Goal: Information Seeking & Learning: Learn about a topic

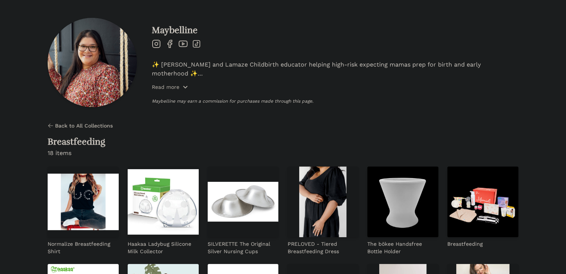
click at [167, 86] on p "Read more" at bounding box center [166, 86] width 28 height 7
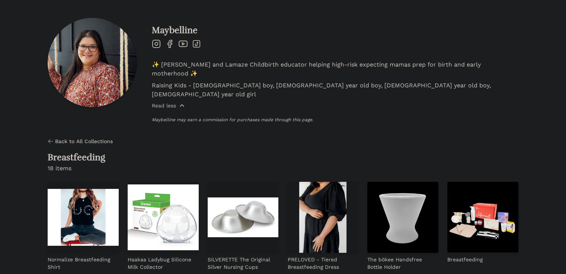
click at [167, 102] on p "Read less" at bounding box center [164, 105] width 24 height 7
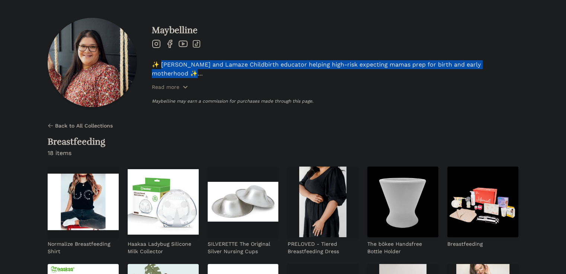
drag, startPoint x: 161, startPoint y: 63, endPoint x: 375, endPoint y: 78, distance: 214.2
click at [375, 78] on div "✨ Doula and Lamaze Childbirth educator helping high-risk expecting mamas prep f…" at bounding box center [335, 70] width 367 height 20
click at [299, 65] on p "✨ Doula and Lamaze Childbirth educator helping high-risk expecting mamas prep f…" at bounding box center [335, 69] width 367 height 18
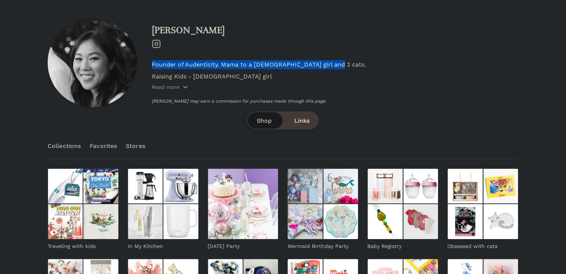
drag, startPoint x: 338, startPoint y: 59, endPoint x: 153, endPoint y: 61, distance: 185.4
click at [153, 61] on div "Sabrina Instagram Founder of Audenticity. Mama to a 7 year-old girl and 2 cats.…" at bounding box center [335, 66] width 367 height 82
click at [279, 67] on p "Founder of Audenticity. Mama to a 7 year-old girl and 2 cats." at bounding box center [335, 64] width 367 height 9
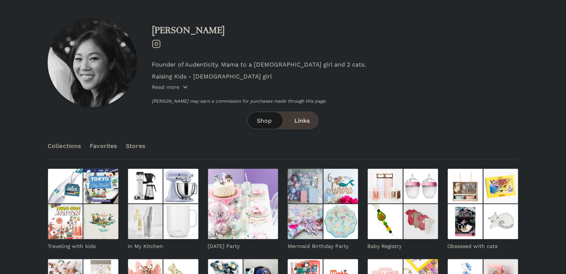
click at [170, 84] on p "Read more" at bounding box center [166, 86] width 28 height 7
click at [171, 84] on p "Read less" at bounding box center [164, 87] width 24 height 7
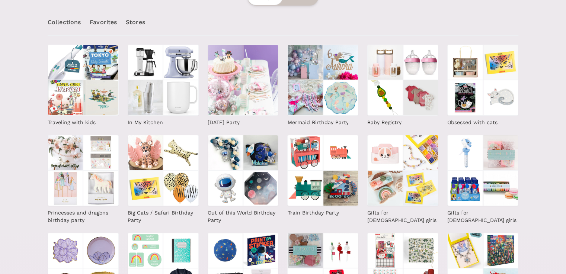
scroll to position [62, 0]
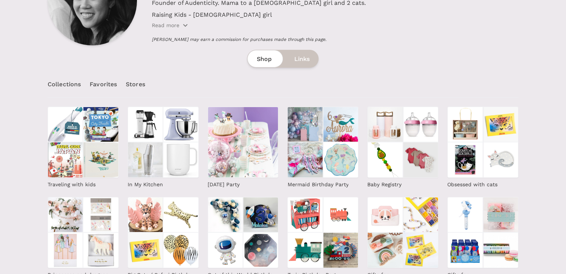
click at [96, 80] on link "Favorites" at bounding box center [103, 84] width 27 height 26
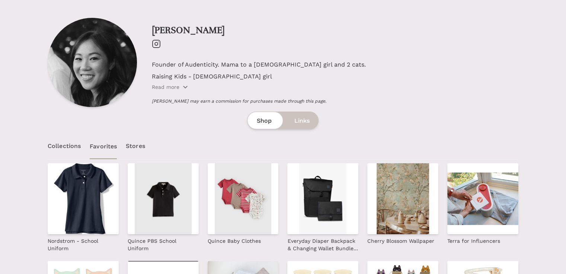
click at [303, 117] on span "Links" at bounding box center [301, 121] width 15 height 9
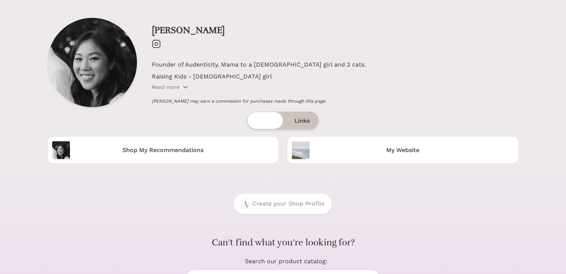
click at [261, 122] on span "Shop" at bounding box center [264, 121] width 15 height 9
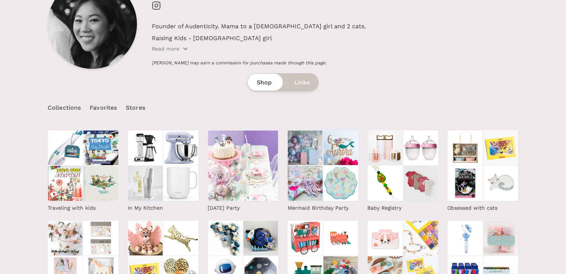
scroll to position [62, 0]
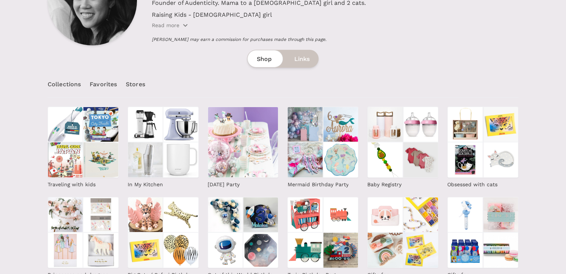
click at [130, 75] on link "Stores" at bounding box center [135, 84] width 19 height 26
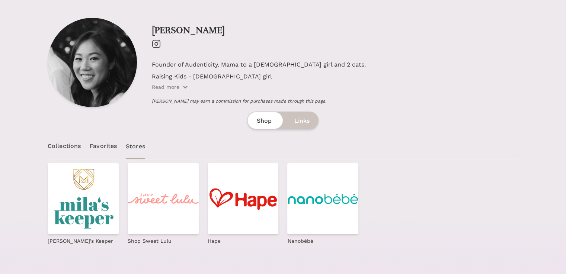
click at [73, 157] on link "Collections" at bounding box center [64, 146] width 33 height 26
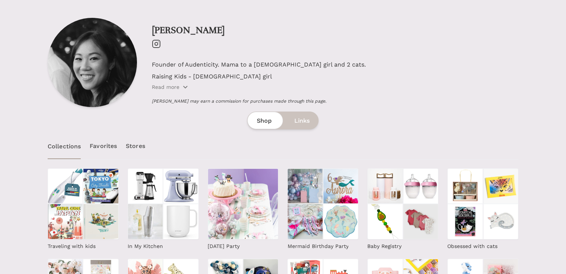
scroll to position [62, 0]
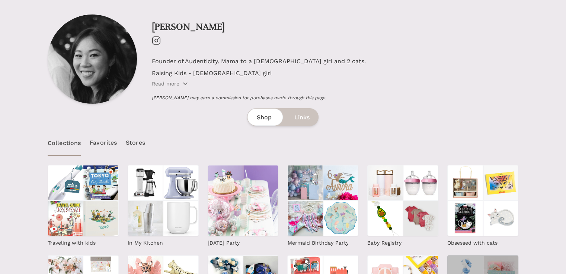
scroll to position [0, 0]
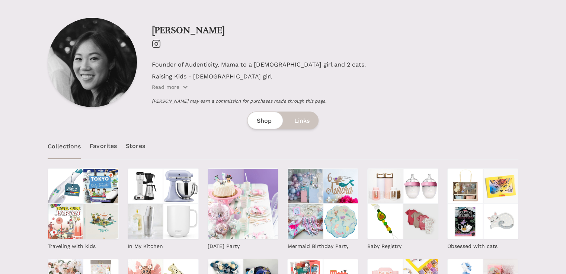
click at [106, 145] on link "Favorites" at bounding box center [103, 146] width 27 height 26
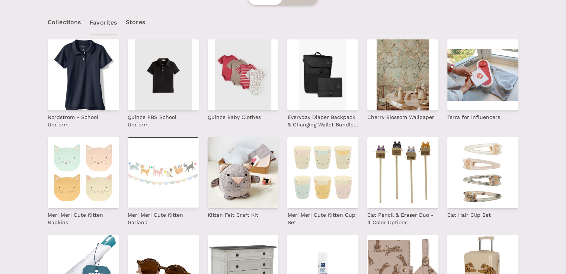
scroll to position [62, 0]
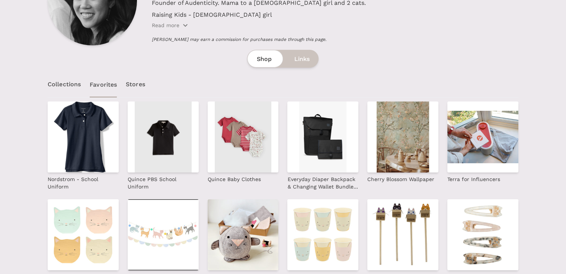
click at [130, 87] on link "Stores" at bounding box center [135, 84] width 19 height 26
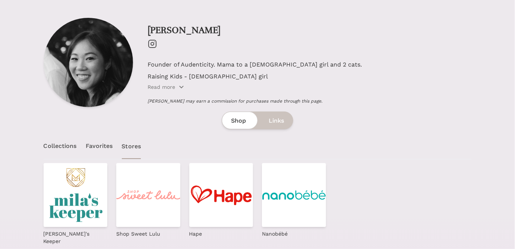
click at [64, 146] on link "Collections" at bounding box center [60, 146] width 33 height 26
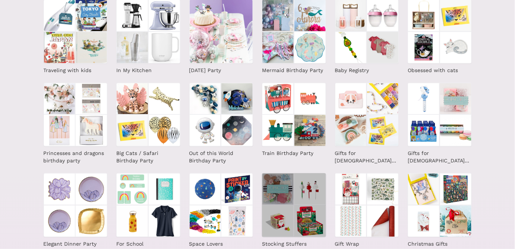
scroll to position [226, 0]
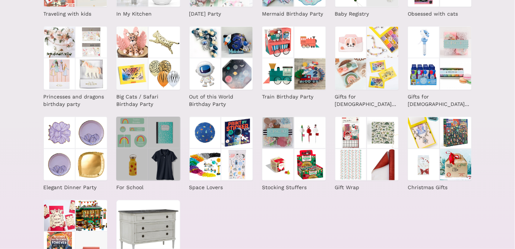
click at [161, 141] on img at bounding box center [164, 133] width 32 height 32
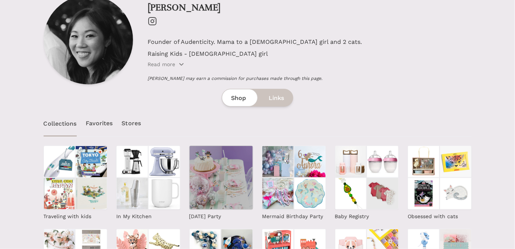
scroll to position [0, 0]
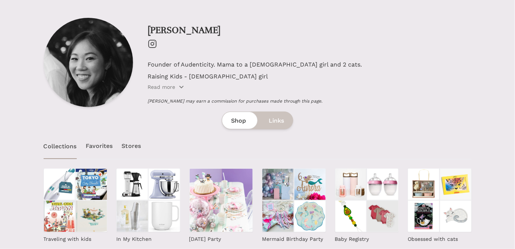
click at [98, 148] on link "Favorites" at bounding box center [99, 146] width 27 height 26
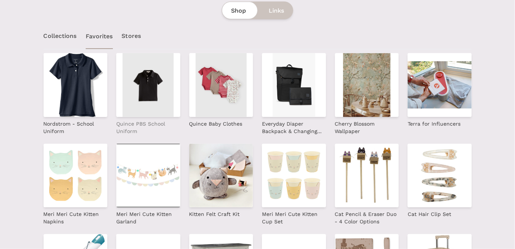
scroll to position [56, 0]
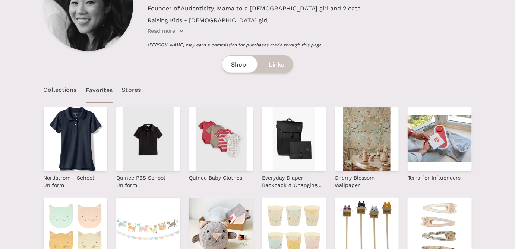
click at [134, 86] on link "Stores" at bounding box center [131, 90] width 19 height 26
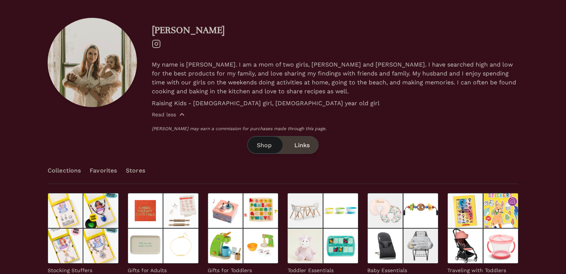
click at [181, 111] on span "Read less" at bounding box center [168, 114] width 33 height 7
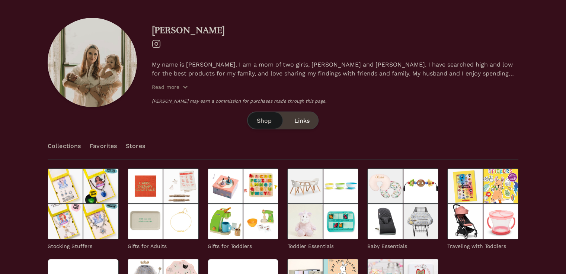
click at [174, 91] on div "[PERSON_NAME] Instagram My name is [PERSON_NAME]. I am a mom of two girls, [PER…" at bounding box center [335, 66] width 367 height 82
click at [167, 87] on p "Read more" at bounding box center [166, 86] width 28 height 7
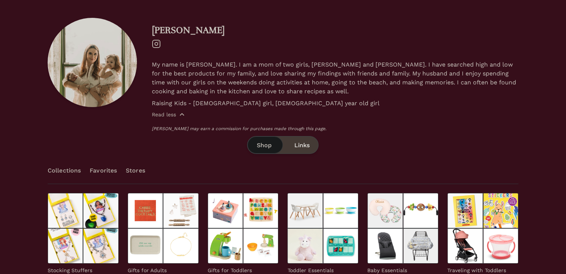
click at [174, 115] on p "Read less" at bounding box center [164, 114] width 24 height 7
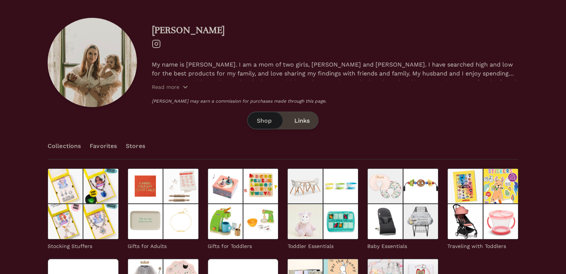
click at [299, 117] on span "Links" at bounding box center [301, 121] width 15 height 9
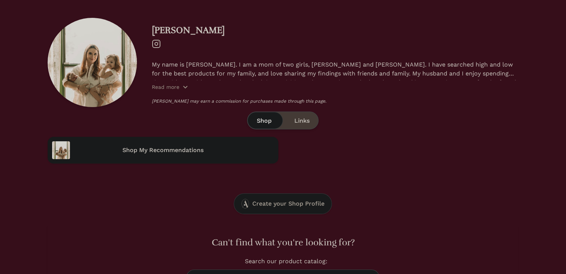
click at [264, 120] on span "Shop" at bounding box center [264, 121] width 15 height 9
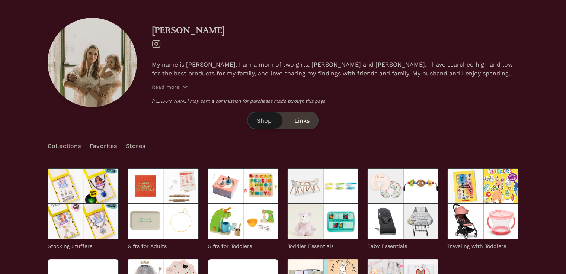
click at [297, 121] on span "Links" at bounding box center [301, 121] width 15 height 9
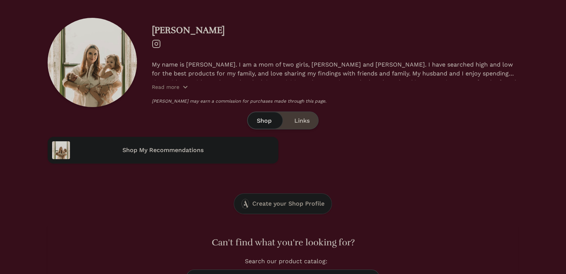
click at [254, 125] on div "Shop Links" at bounding box center [282, 121] width 71 height 18
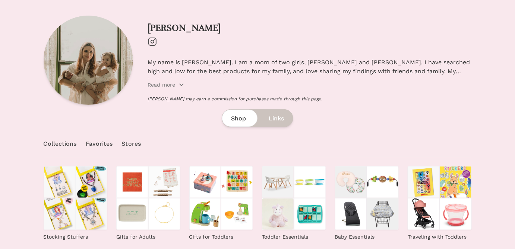
scroll to position [56, 0]
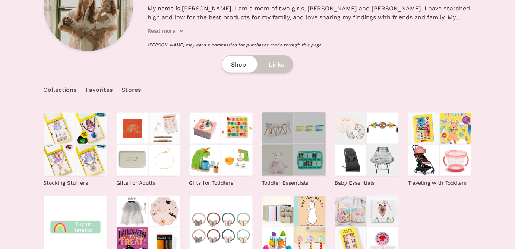
click at [292, 167] on img at bounding box center [278, 160] width 32 height 32
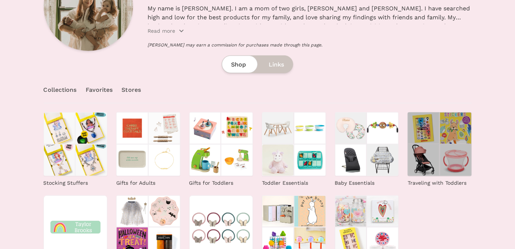
scroll to position [112, 0]
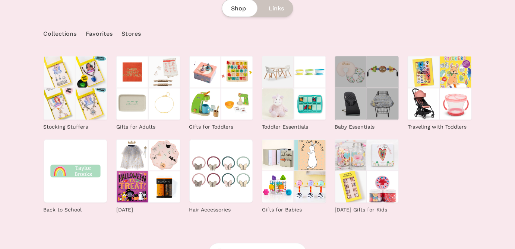
click at [378, 97] on img at bounding box center [382, 104] width 32 height 32
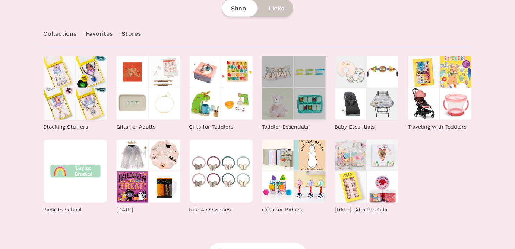
click at [302, 99] on img at bounding box center [310, 104] width 32 height 32
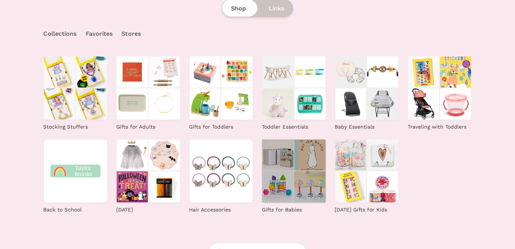
click at [290, 178] on img at bounding box center [278, 187] width 32 height 32
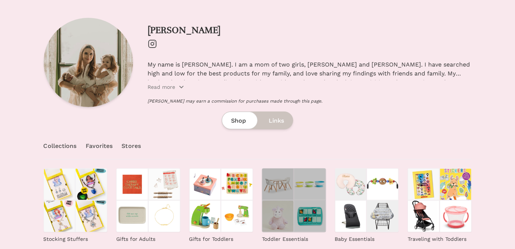
scroll to position [56, 0]
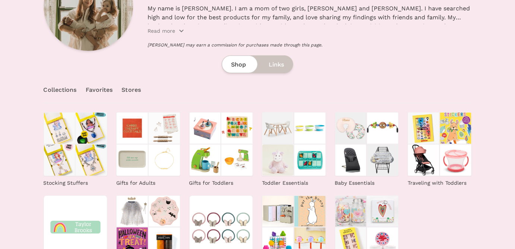
click at [101, 100] on link "Favorites" at bounding box center [99, 90] width 27 height 26
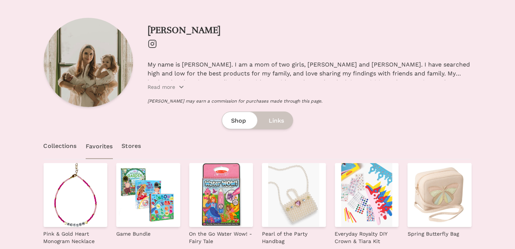
click at [136, 145] on link "Stores" at bounding box center [131, 146] width 19 height 26
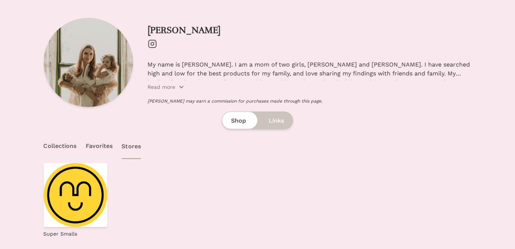
click at [279, 121] on span "Links" at bounding box center [275, 121] width 15 height 9
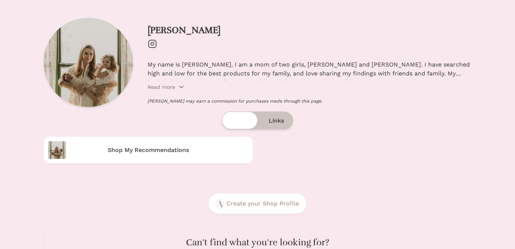
click at [233, 116] on div "Shop Links" at bounding box center [257, 121] width 71 height 18
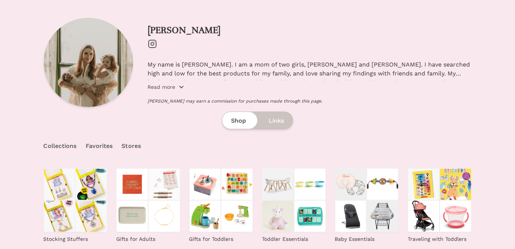
click at [171, 85] on p "Read more" at bounding box center [162, 86] width 28 height 7
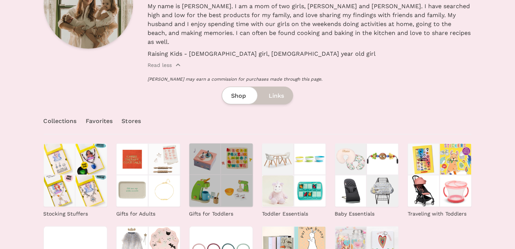
scroll to position [112, 0]
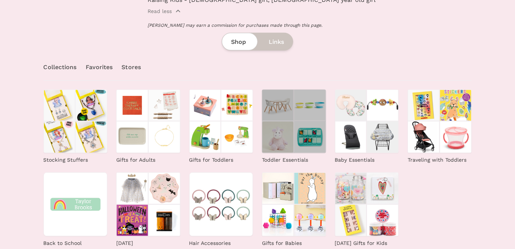
click at [293, 121] on img at bounding box center [278, 137] width 32 height 32
click at [285, 131] on img at bounding box center [278, 137] width 32 height 32
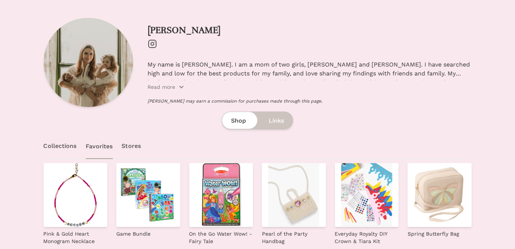
click at [56, 147] on link "Collections" at bounding box center [60, 146] width 33 height 26
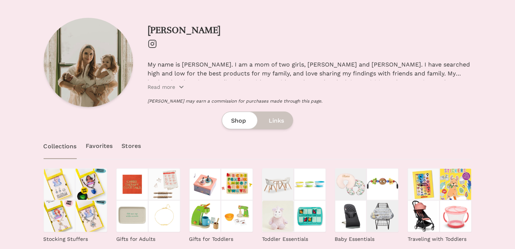
scroll to position [56, 0]
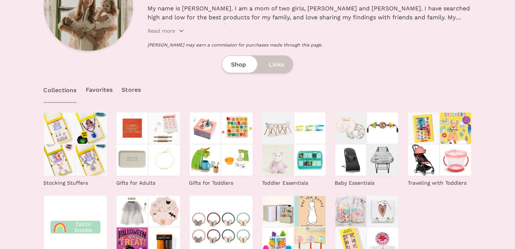
click at [95, 91] on link "Favorites" at bounding box center [99, 90] width 27 height 26
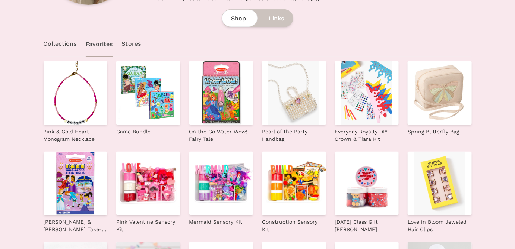
scroll to position [56, 0]
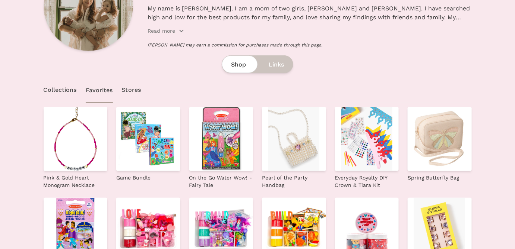
click at [130, 90] on link "Stores" at bounding box center [131, 90] width 19 height 26
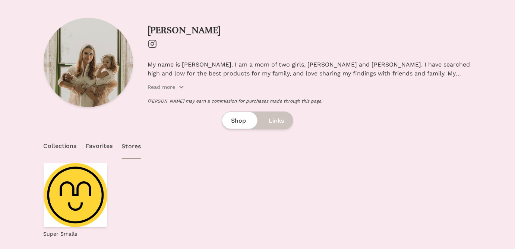
click at [280, 121] on span "Links" at bounding box center [275, 121] width 15 height 9
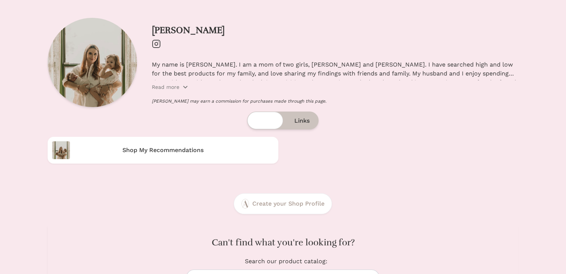
click at [263, 126] on div "Shop Links" at bounding box center [282, 121] width 71 height 18
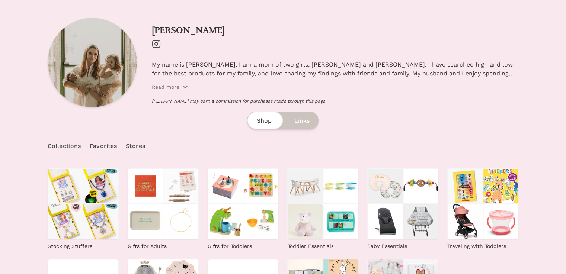
click at [102, 144] on link "Favorites" at bounding box center [103, 146] width 27 height 26
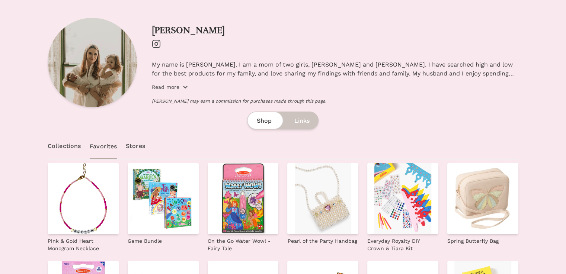
click at [175, 87] on p "Read more" at bounding box center [166, 86] width 28 height 7
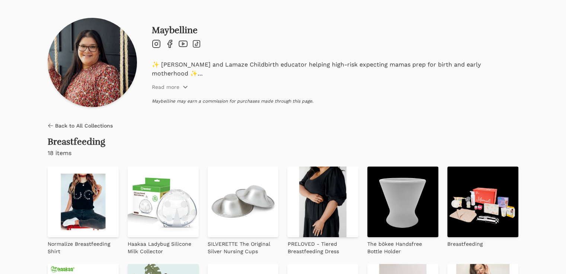
click at [203, 71] on div "✨ Doula and Lamaze Childbirth educator helping high-risk expecting mamas prep f…" at bounding box center [335, 70] width 367 height 20
click at [87, 127] on span "Back to All Collections" at bounding box center [84, 125] width 58 height 7
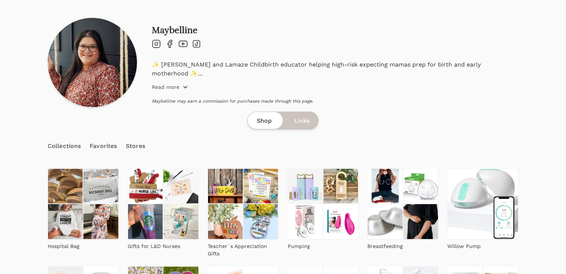
click at [158, 86] on p "Read more" at bounding box center [166, 86] width 28 height 7
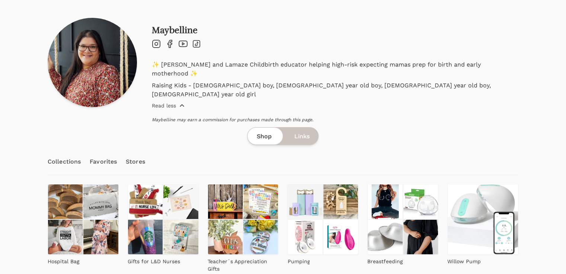
click at [158, 102] on p "Read less" at bounding box center [164, 105] width 24 height 7
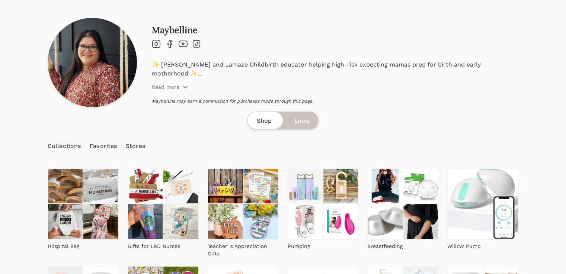
click at [63, 151] on link "Collections" at bounding box center [64, 146] width 33 height 26
click at [69, 146] on link "Collections" at bounding box center [64, 146] width 33 height 26
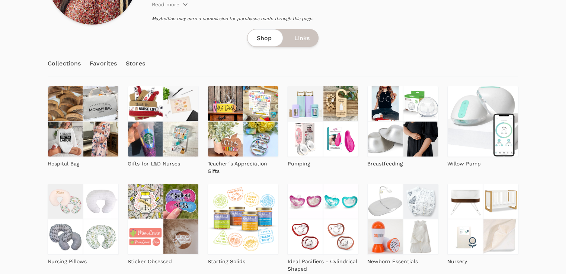
scroll to position [62, 0]
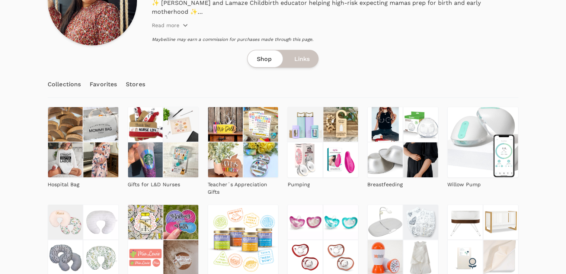
click at [71, 73] on link "Collections" at bounding box center [64, 84] width 33 height 26
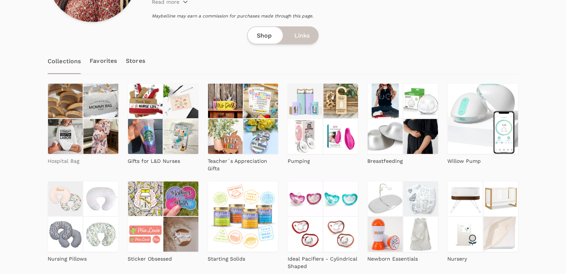
scroll to position [83, 0]
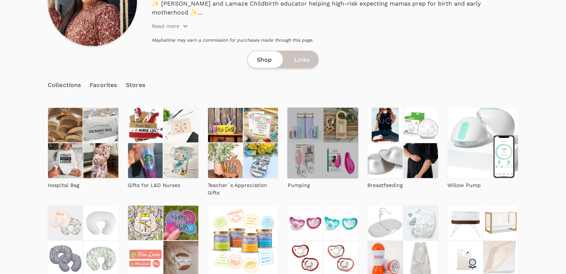
scroll to position [62, 0]
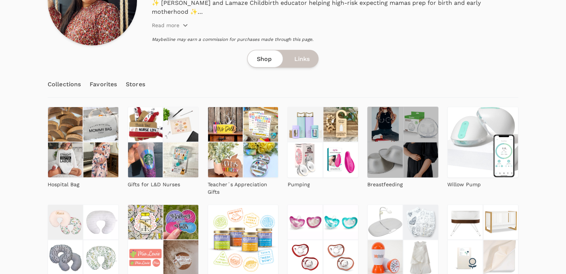
click at [367, 142] on img at bounding box center [384, 159] width 35 height 35
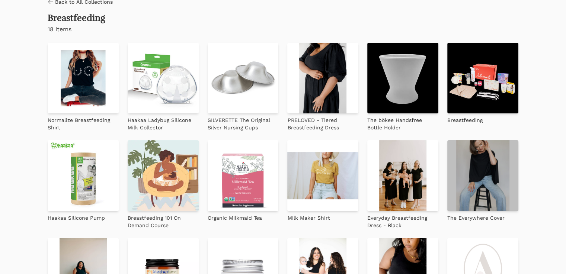
scroll to position [62, 0]
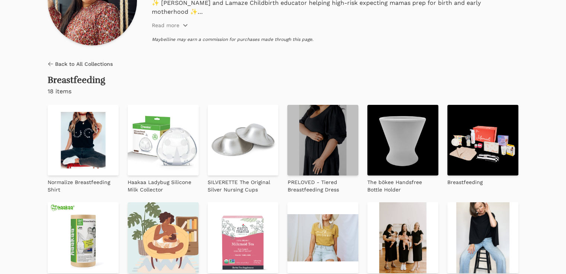
click at [287, 139] on img at bounding box center [322, 140] width 71 height 71
click at [287, 149] on img at bounding box center [322, 140] width 71 height 71
click at [287, 147] on img at bounding box center [322, 140] width 71 height 71
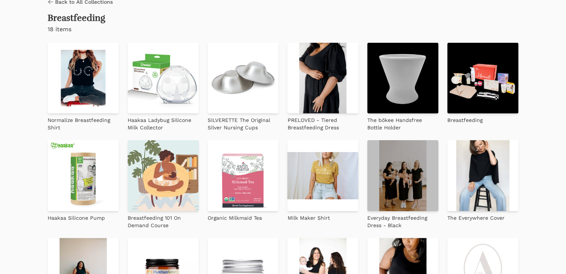
click at [367, 140] on img at bounding box center [402, 175] width 71 height 71
click at [367, 149] on img at bounding box center [402, 175] width 71 height 71
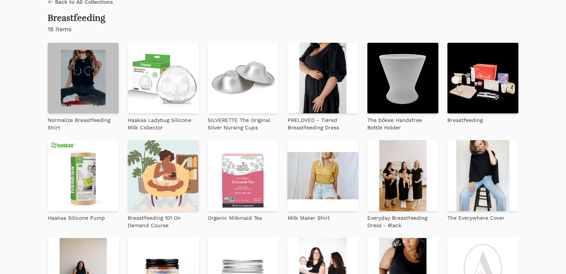
click at [79, 86] on img at bounding box center [83, 78] width 71 height 71
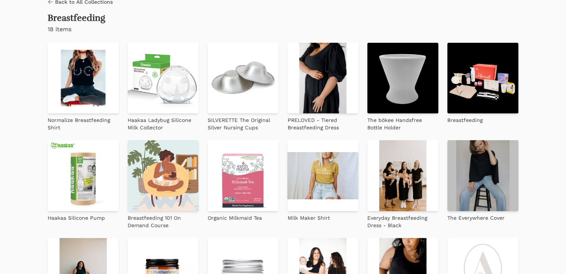
click at [448, 148] on img at bounding box center [483, 175] width 71 height 71
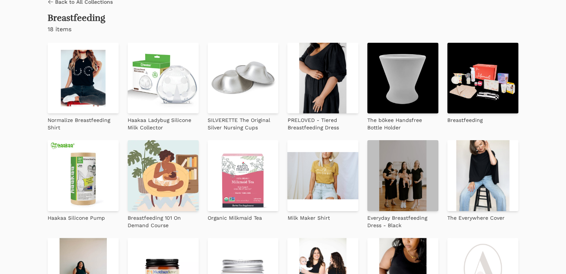
click at [367, 165] on img at bounding box center [402, 175] width 71 height 71
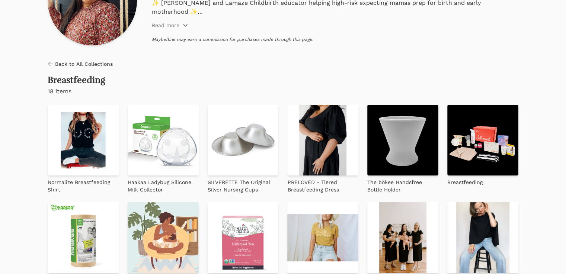
scroll to position [0, 0]
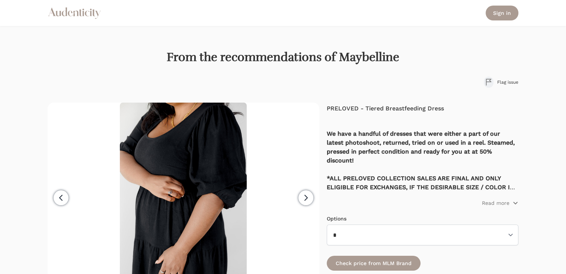
scroll to position [62, 0]
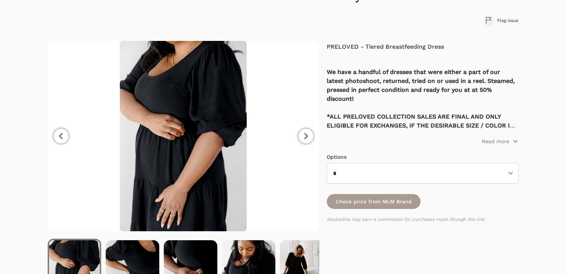
click at [307, 134] on icon "button" at bounding box center [306, 136] width 9 height 9
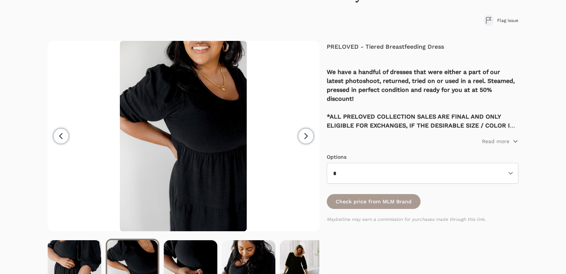
click at [308, 134] on icon "button" at bounding box center [306, 136] width 9 height 9
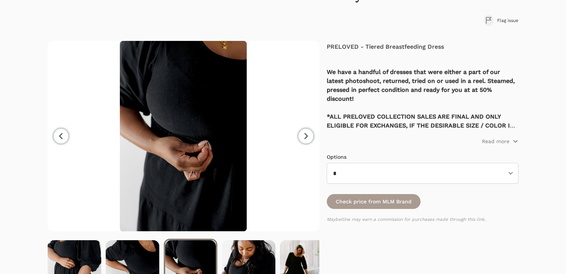
click at [308, 134] on icon "button" at bounding box center [306, 136] width 9 height 9
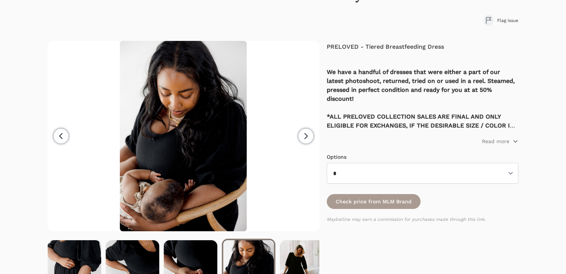
click at [308, 134] on icon "button" at bounding box center [306, 136] width 9 height 9
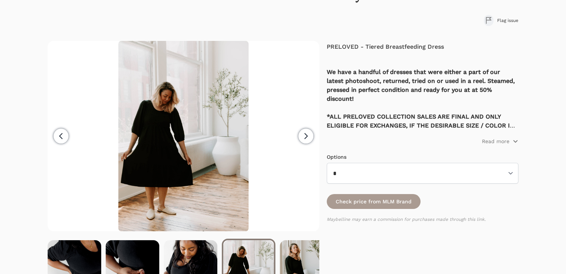
click at [308, 134] on icon "button" at bounding box center [306, 136] width 9 height 9
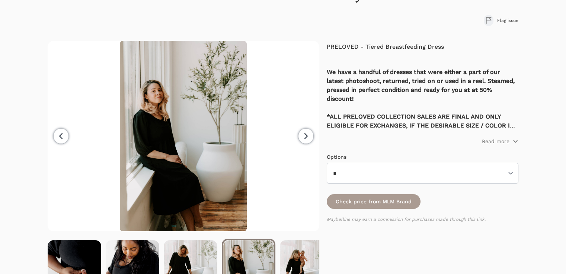
click at [308, 134] on icon "button" at bounding box center [306, 136] width 9 height 9
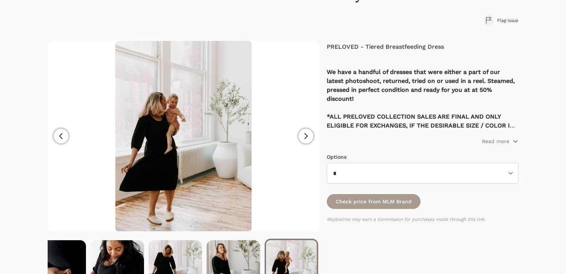
scroll to position [0, 135]
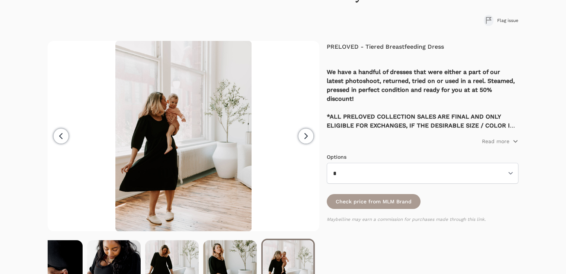
click at [308, 134] on icon "button" at bounding box center [306, 136] width 9 height 9
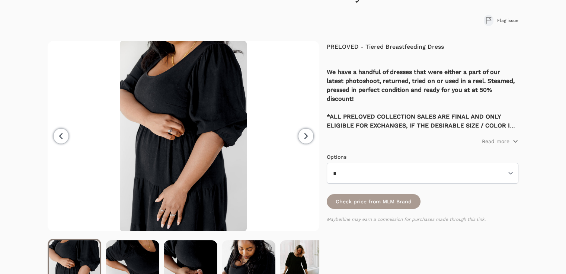
click at [308, 134] on icon "button" at bounding box center [306, 136] width 9 height 9
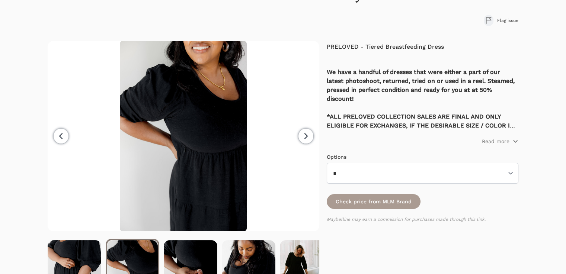
click at [308, 134] on icon "button" at bounding box center [306, 136] width 9 height 9
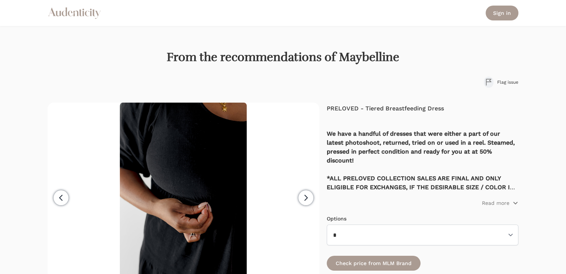
scroll to position [62, 0]
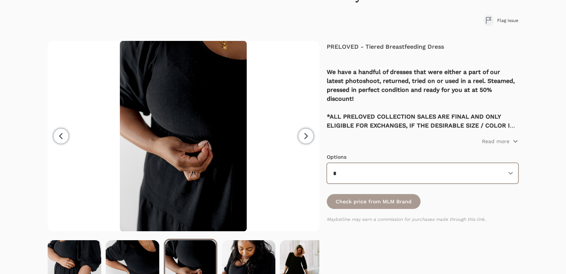
click at [404, 177] on select "*" at bounding box center [423, 173] width 192 height 21
click at [404, 176] on select "*" at bounding box center [423, 173] width 192 height 21
drag, startPoint x: 416, startPoint y: 174, endPoint x: 459, endPoint y: 170, distance: 44.1
click at [416, 174] on select "*" at bounding box center [423, 173] width 192 height 21
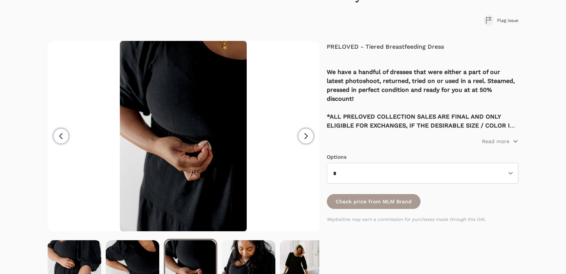
click at [502, 135] on div "We have a handful of dresses that were either a part of our latest photoshoot, …" at bounding box center [423, 102] width 192 height 86
click at [505, 141] on p "Read more" at bounding box center [496, 141] width 28 height 7
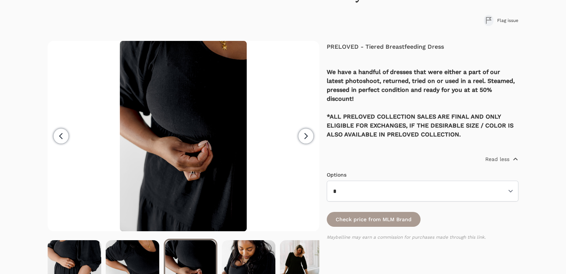
click at [509, 157] on span "Read less" at bounding box center [502, 159] width 33 height 7
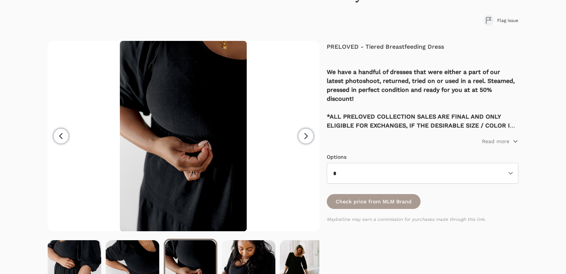
scroll to position [0, 0]
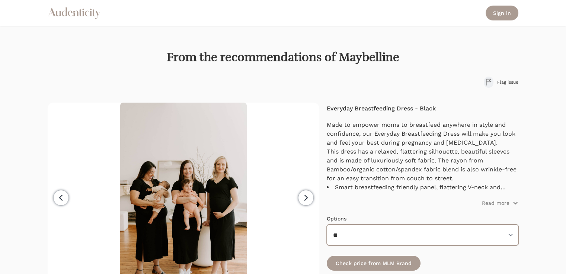
click at [374, 227] on select "** * * *" at bounding box center [423, 235] width 192 height 21
click at [383, 233] on select "** * * *" at bounding box center [423, 235] width 192 height 21
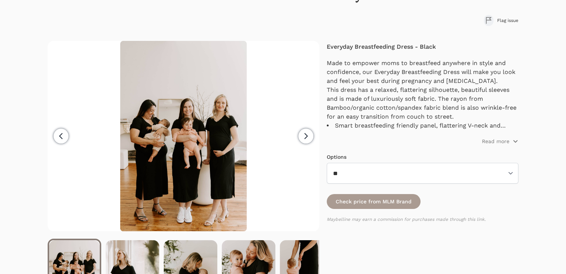
click at [305, 134] on icon "button" at bounding box center [306, 136] width 9 height 9
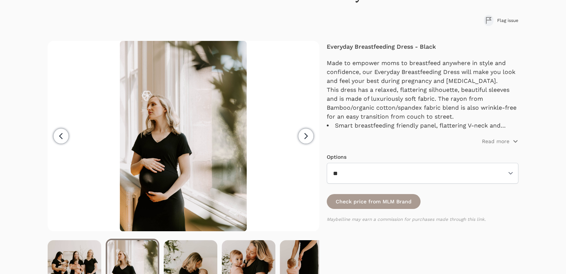
click at [305, 134] on icon "button" at bounding box center [306, 136] width 3 height 5
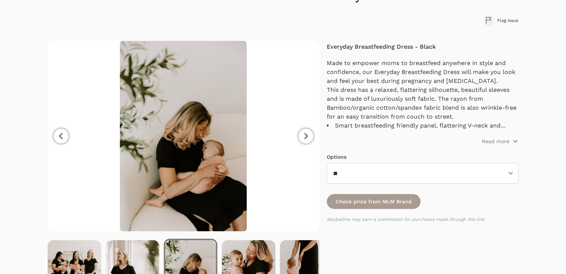
click at [305, 134] on icon "button" at bounding box center [306, 136] width 3 height 5
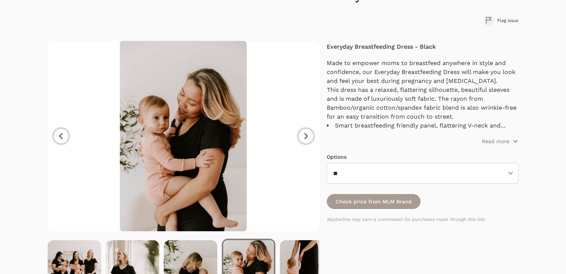
click at [305, 134] on icon "button" at bounding box center [306, 136] width 3 height 5
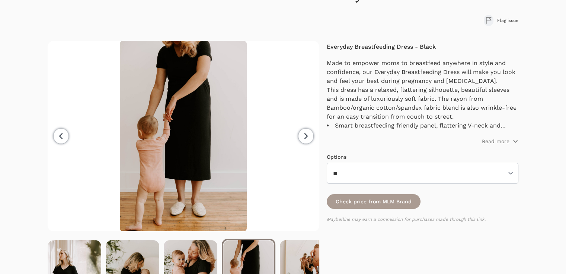
click at [305, 134] on icon "button" at bounding box center [306, 136] width 3 height 5
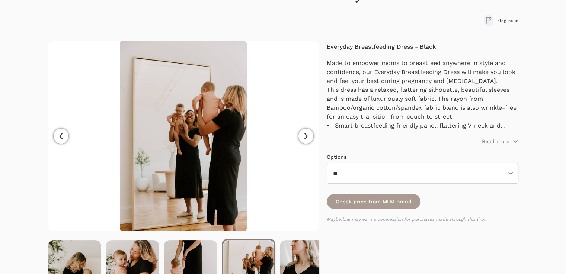
click at [305, 134] on icon "button" at bounding box center [306, 136] width 3 height 5
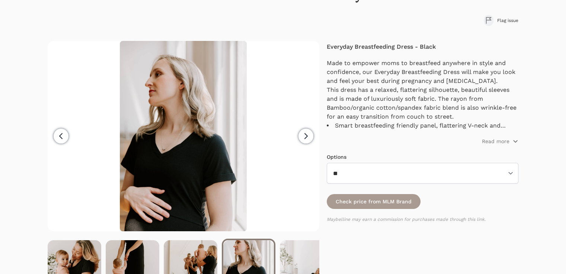
click at [305, 134] on icon "button" at bounding box center [306, 136] width 3 height 5
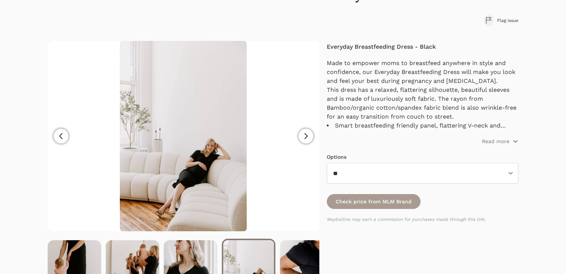
click at [305, 134] on icon "button" at bounding box center [306, 136] width 3 height 5
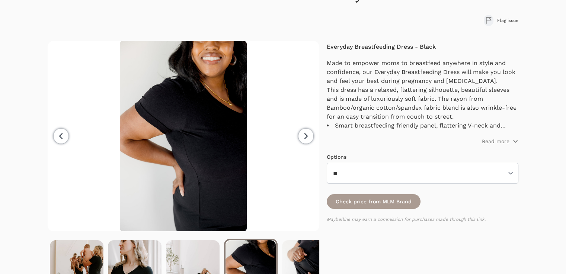
click at [305, 134] on icon "button" at bounding box center [306, 136] width 3 height 5
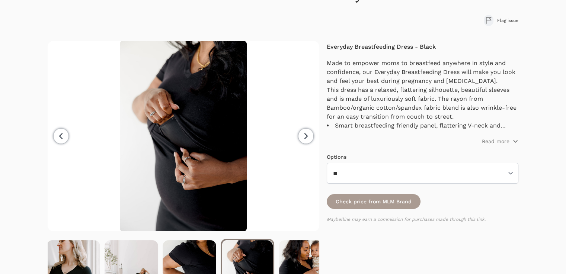
click at [305, 134] on icon "button" at bounding box center [306, 136] width 3 height 5
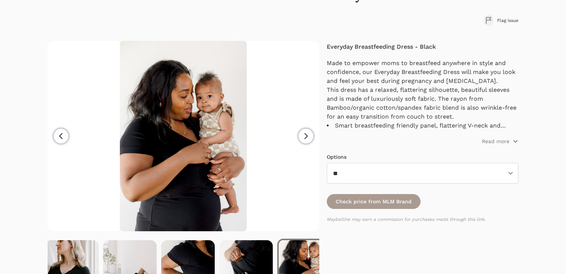
scroll to position [0, 367]
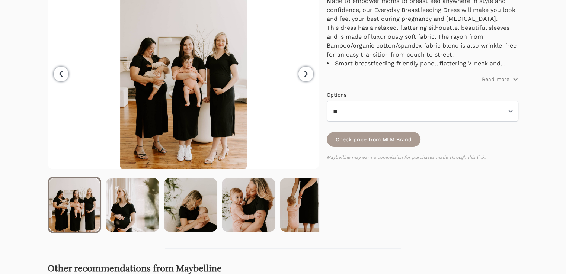
scroll to position [62, 0]
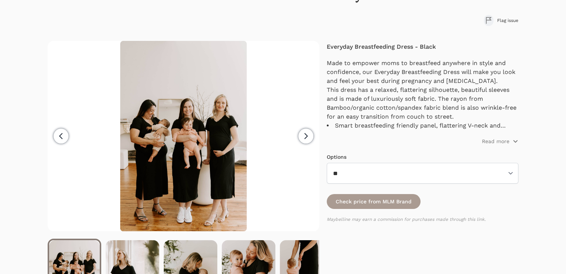
click at [304, 137] on icon "button" at bounding box center [306, 136] width 9 height 9
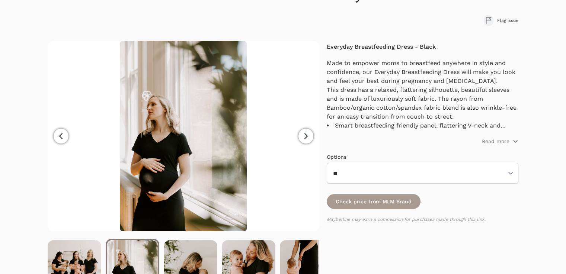
click at [304, 137] on icon "button" at bounding box center [306, 136] width 9 height 9
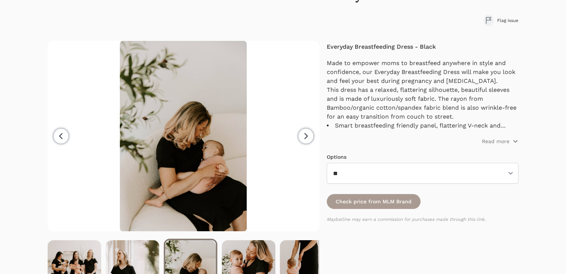
click at [304, 138] on icon "button" at bounding box center [306, 136] width 9 height 9
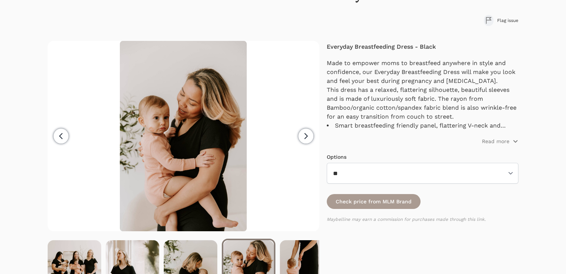
click at [304, 138] on icon "button" at bounding box center [306, 136] width 9 height 9
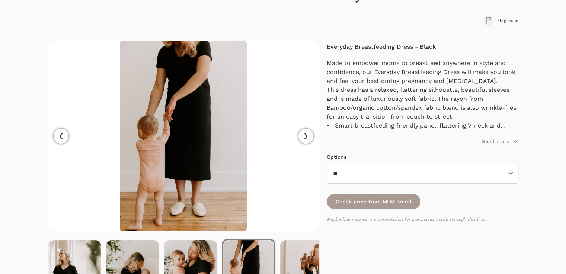
click at [304, 138] on icon "button" at bounding box center [306, 136] width 9 height 9
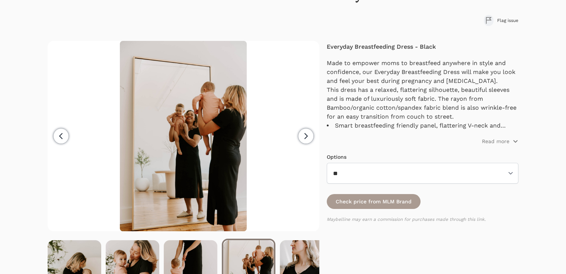
click at [304, 138] on icon "button" at bounding box center [306, 136] width 9 height 9
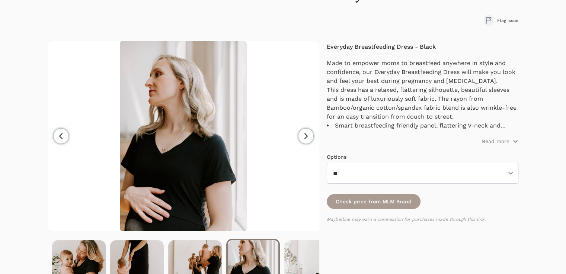
scroll to position [0, 174]
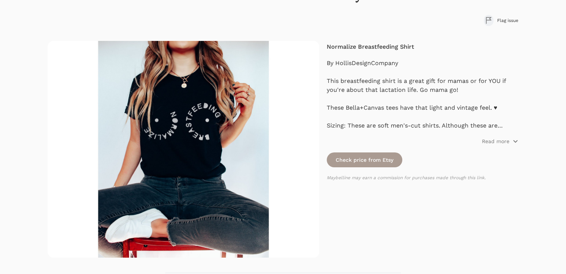
scroll to position [124, 0]
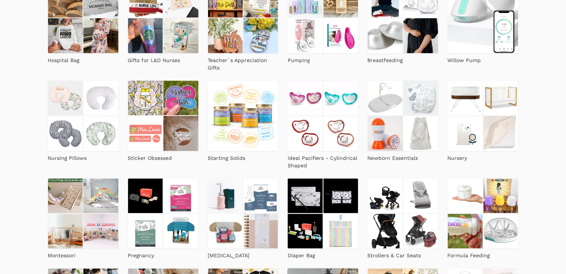
scroll to position [248, 0]
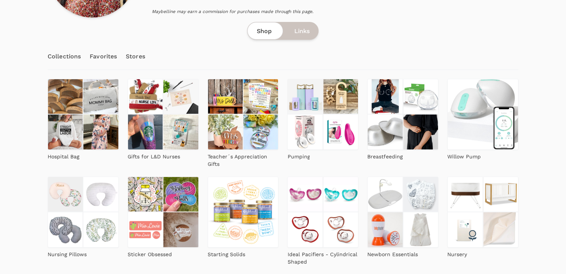
scroll to position [0, 0]
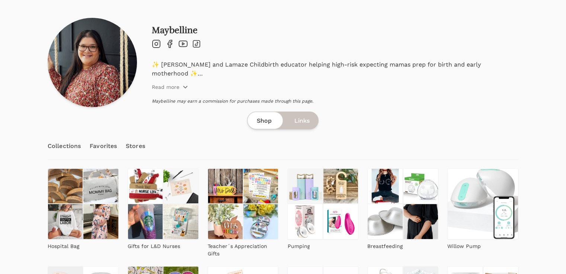
click at [104, 146] on link "Favorites" at bounding box center [103, 146] width 27 height 26
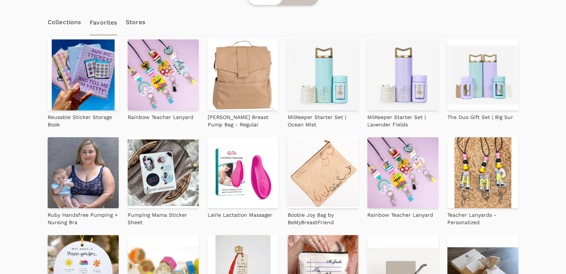
scroll to position [62, 0]
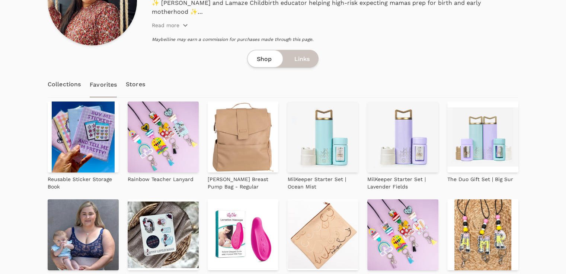
click at [133, 85] on link "Stores" at bounding box center [135, 84] width 19 height 26
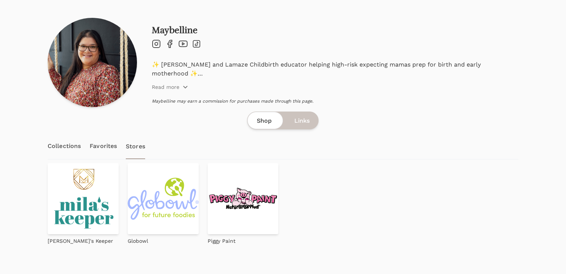
click at [65, 149] on link "Collections" at bounding box center [64, 146] width 33 height 26
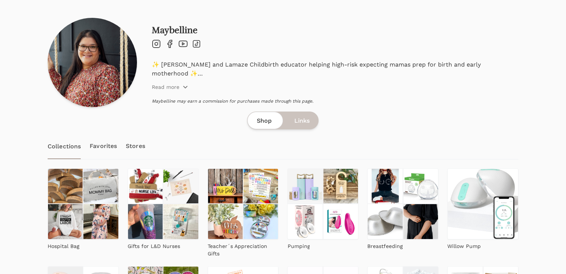
click at [184, 134] on div "Collections Favorites Stores" at bounding box center [283, 146] width 471 height 26
click at [297, 120] on span "Links" at bounding box center [301, 121] width 15 height 9
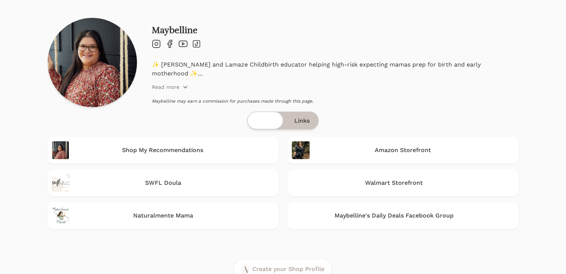
click at [260, 124] on span "Shop" at bounding box center [264, 121] width 15 height 9
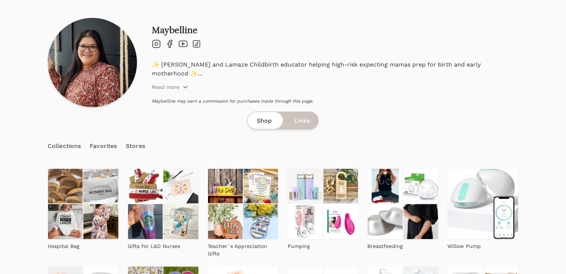
click at [180, 139] on div "Collections Favorites Stores" at bounding box center [283, 146] width 471 height 26
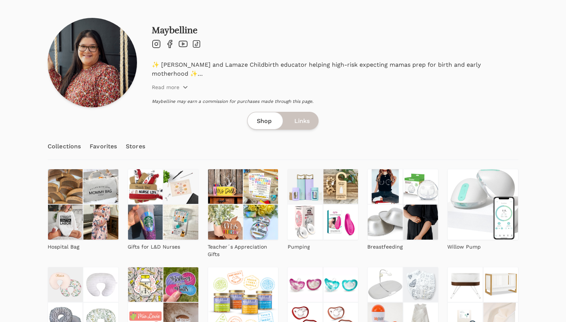
click at [414, 104] on p "Maybelline may earn a commission for purchases made through this page." at bounding box center [335, 101] width 367 height 6
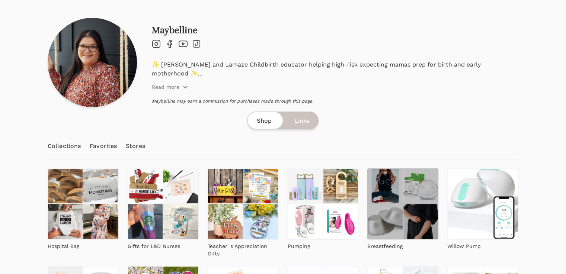
click at [367, 209] on img at bounding box center [384, 221] width 35 height 35
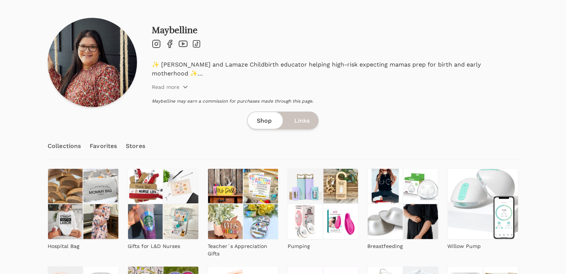
click at [411, 105] on div "Maybelline Instagram Facebook Youtube TikTok ✨ Doula and Lamaze Childbirth educ…" at bounding box center [335, 66] width 367 height 82
click at [411, 86] on div "✨ Doula and Lamaze Childbirth educator helping high-risk expecting mamas prep f…" at bounding box center [335, 75] width 367 height 31
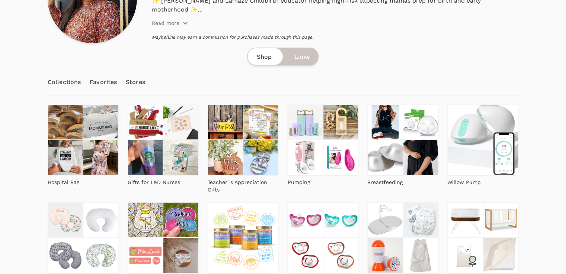
scroll to position [62, 0]
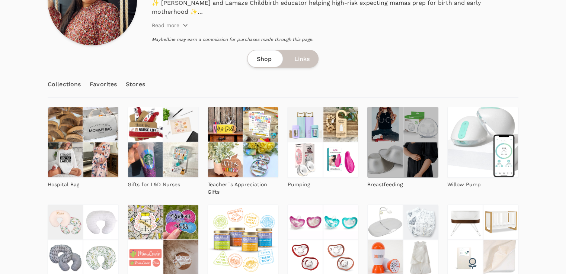
click at [403, 126] on img at bounding box center [420, 124] width 35 height 35
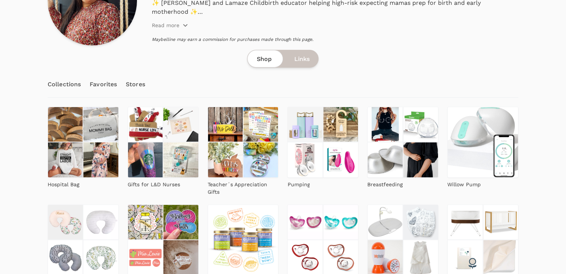
scroll to position [0, 0]
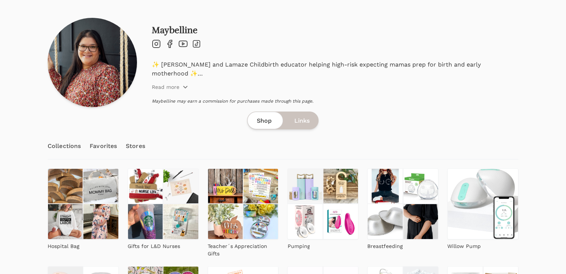
click at [104, 147] on link "Favorites" at bounding box center [103, 146] width 27 height 26
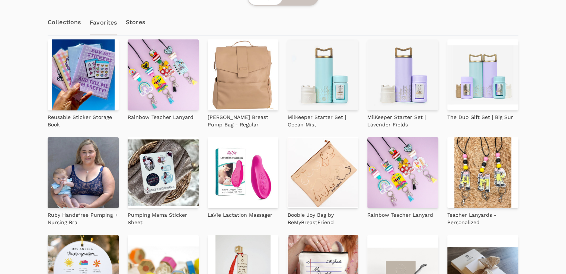
scroll to position [62, 0]
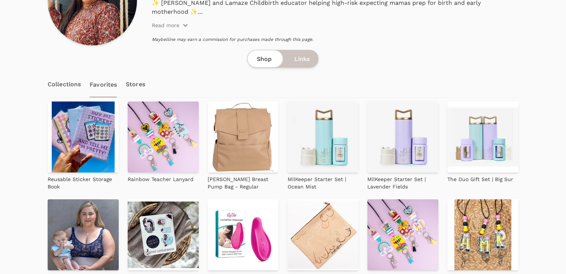
click at [134, 82] on link "Stores" at bounding box center [135, 84] width 19 height 26
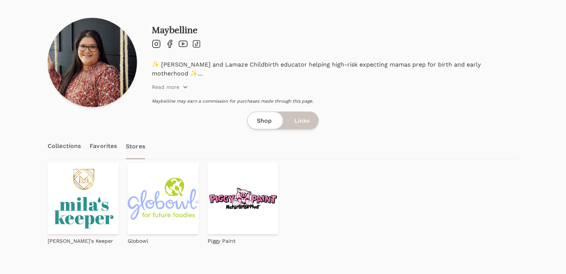
click at [57, 146] on link "Collections" at bounding box center [64, 146] width 33 height 26
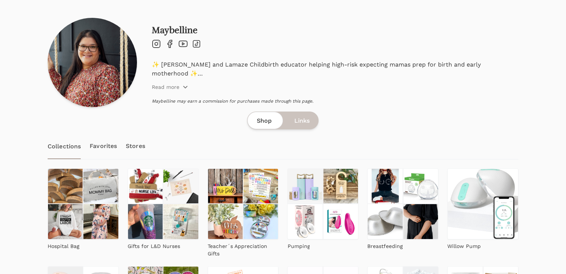
click at [431, 116] on div "Shop Links" at bounding box center [283, 121] width 471 height 18
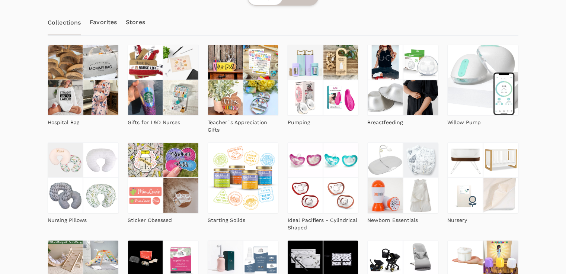
scroll to position [62, 0]
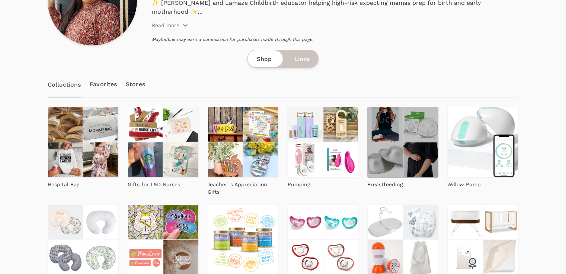
click at [403, 142] on img at bounding box center [420, 159] width 35 height 35
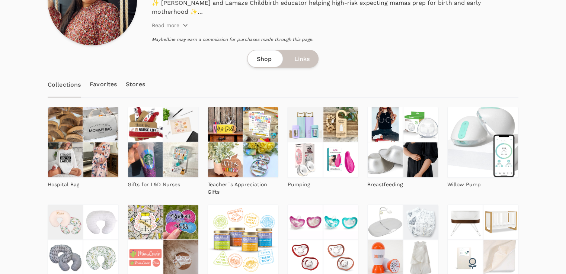
scroll to position [0, 0]
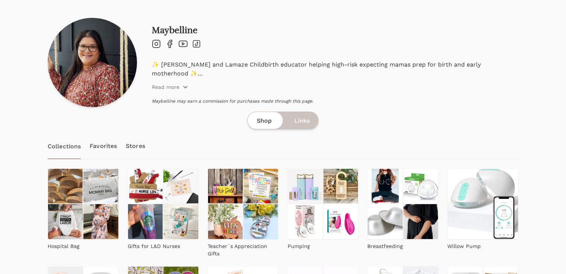
click at [111, 148] on link "Favorites" at bounding box center [103, 146] width 27 height 26
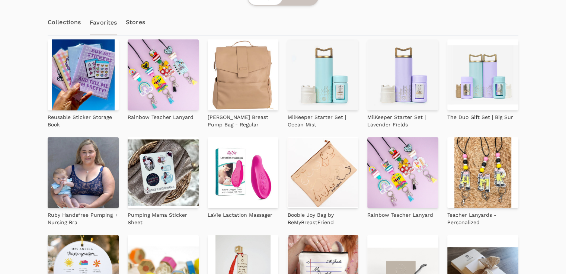
scroll to position [62, 0]
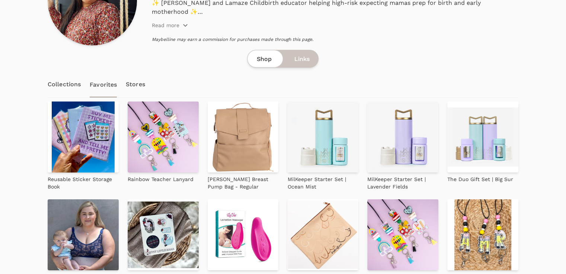
click at [132, 83] on link "Stores" at bounding box center [135, 84] width 19 height 26
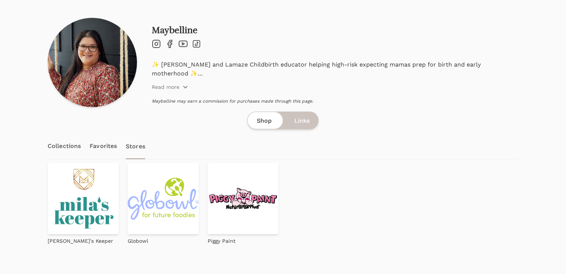
click at [71, 145] on link "Collections" at bounding box center [64, 146] width 33 height 26
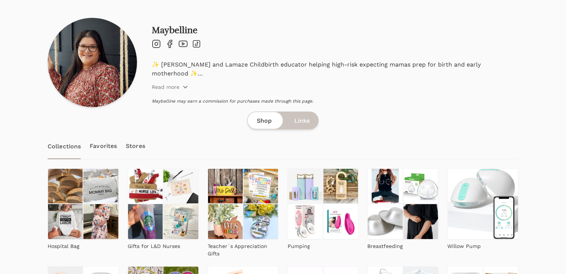
click at [397, 96] on div "Maybelline Instagram Facebook Youtube TikTok ✨ Doula and Lamaze Childbirth educ…" at bounding box center [335, 66] width 367 height 82
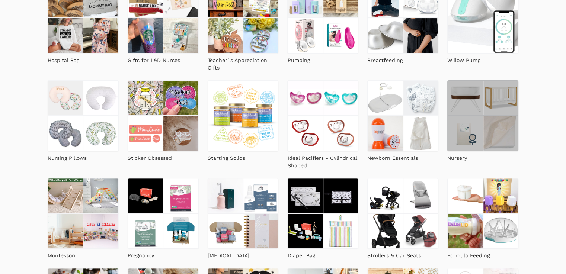
scroll to position [124, 0]
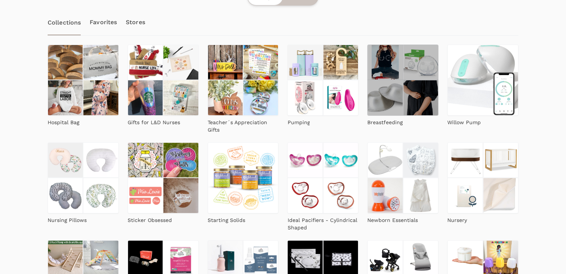
click at [367, 80] on img at bounding box center [384, 97] width 35 height 35
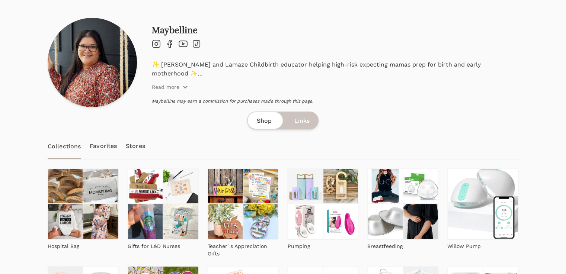
scroll to position [0, 0]
click at [397, 116] on div "Shop Links" at bounding box center [283, 121] width 471 height 18
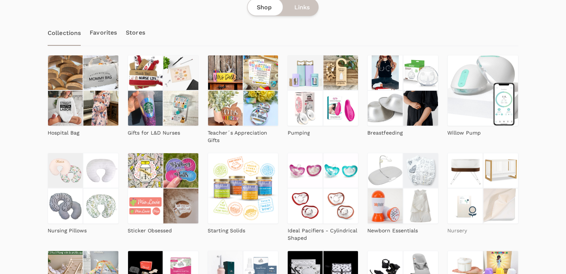
scroll to position [62, 0]
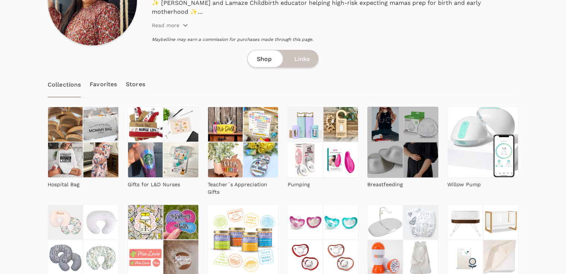
click at [367, 142] on img at bounding box center [384, 159] width 35 height 35
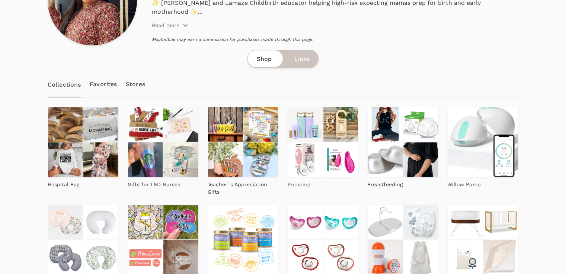
scroll to position [0, 0]
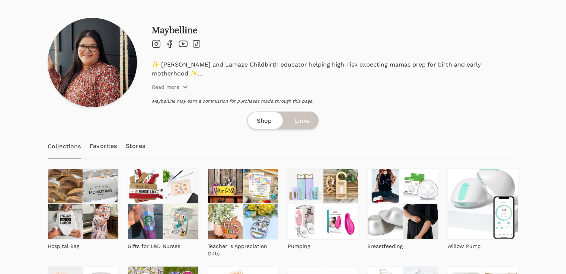
click at [436, 88] on div "✨ Doula and Lamaze Childbirth educator helping high-risk expecting mamas prep f…" at bounding box center [335, 75] width 367 height 31
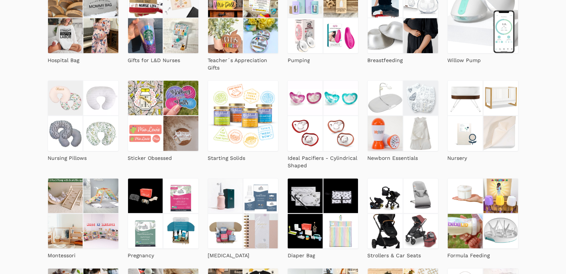
scroll to position [124, 0]
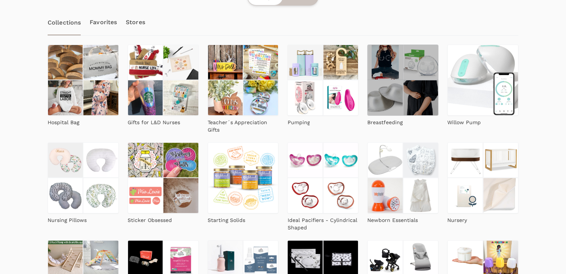
click at [367, 84] on img at bounding box center [384, 97] width 35 height 35
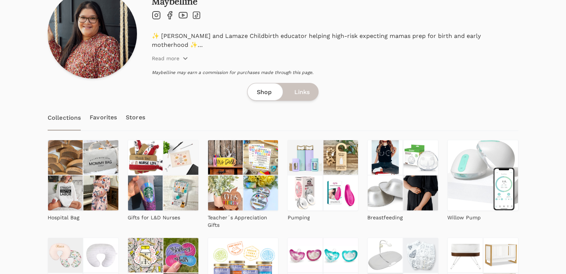
scroll to position [0, 0]
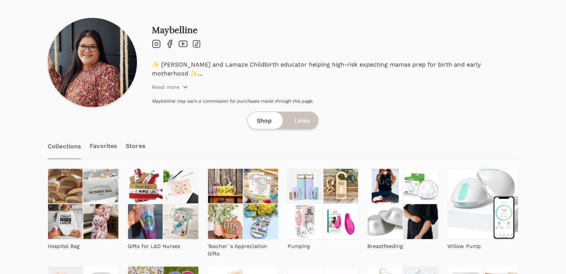
click at [100, 145] on link "Favorites" at bounding box center [103, 146] width 27 height 26
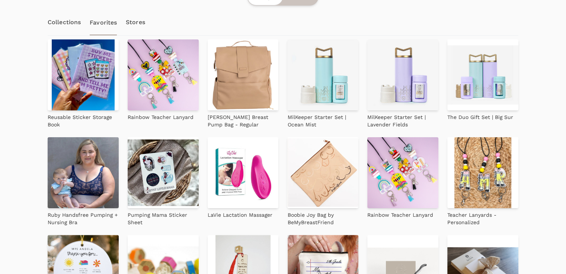
scroll to position [62, 0]
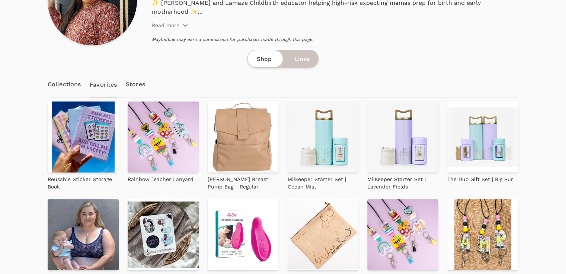
click at [134, 84] on link "Stores" at bounding box center [135, 84] width 19 height 26
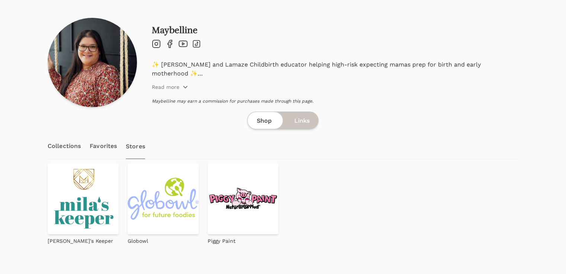
click at [60, 146] on link "Collections" at bounding box center [64, 146] width 33 height 26
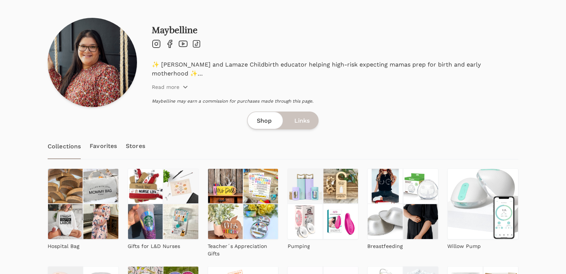
click at [131, 147] on link "Stores" at bounding box center [135, 146] width 19 height 26
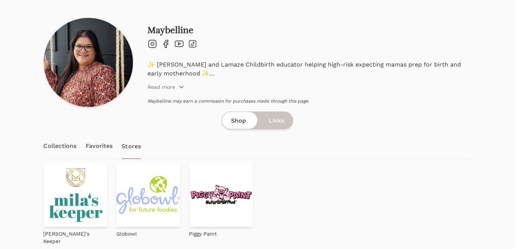
click at [99, 142] on link "Favorites" at bounding box center [99, 146] width 27 height 26
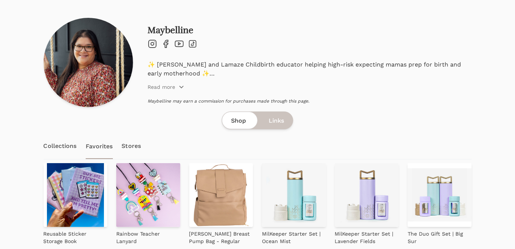
click at [58, 145] on link "Collections" at bounding box center [60, 146] width 33 height 26
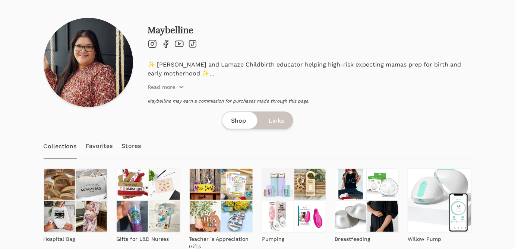
click at [427, 93] on div "Maybelline Instagram Facebook Youtube TikTok ✨ Doula and Lamaze Childbirth educ…" at bounding box center [310, 66] width 324 height 82
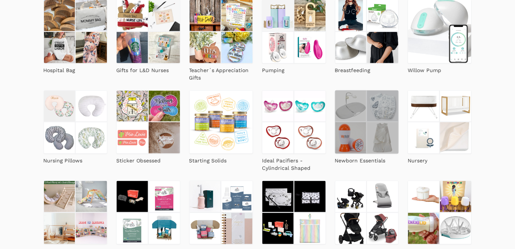
scroll to position [112, 0]
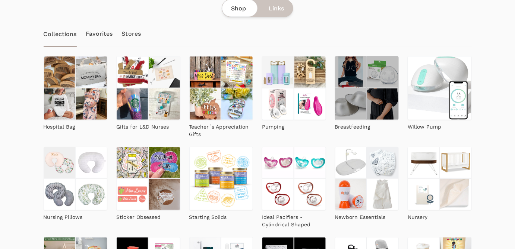
click at [351, 110] on img at bounding box center [351, 104] width 32 height 32
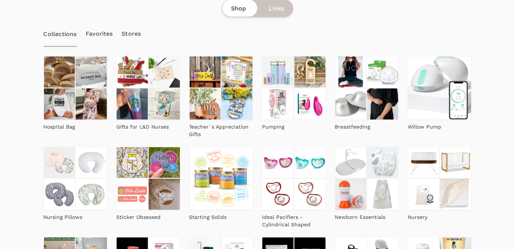
scroll to position [0, 0]
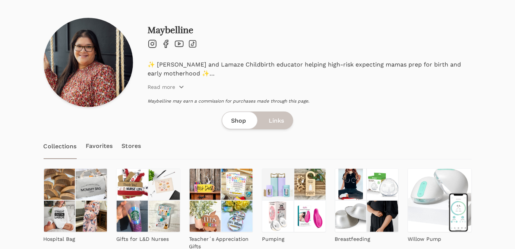
click at [420, 95] on div "Maybelline Instagram Facebook Youtube TikTok ✨ Doula and Lamaze Childbirth educ…" at bounding box center [310, 66] width 324 height 82
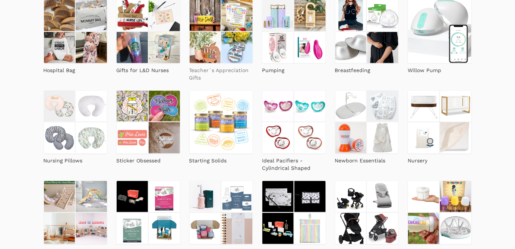
scroll to position [112, 0]
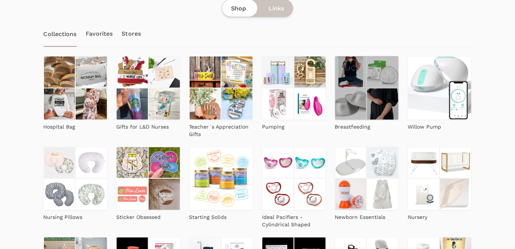
click at [364, 98] on img at bounding box center [351, 104] width 32 height 32
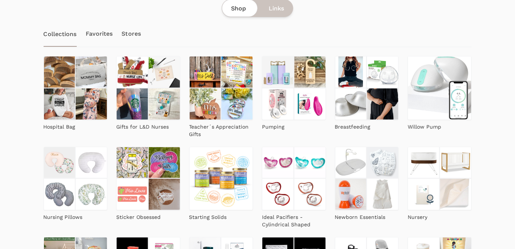
scroll to position [0, 0]
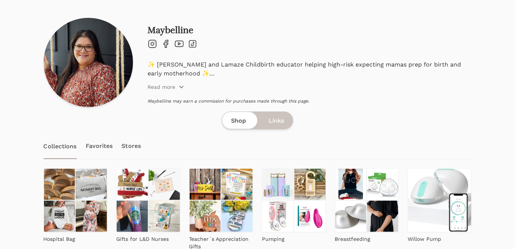
click at [101, 144] on link "Favorites" at bounding box center [99, 146] width 27 height 26
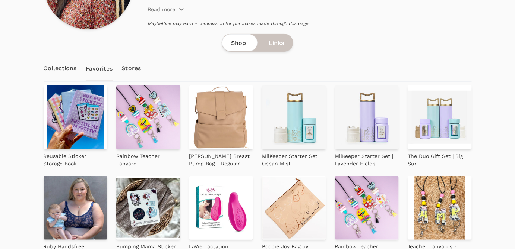
scroll to position [56, 0]
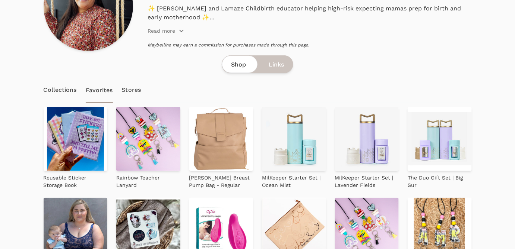
click at [127, 91] on link "Stores" at bounding box center [131, 90] width 19 height 26
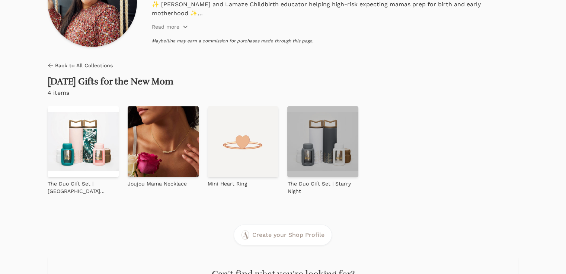
scroll to position [62, 0]
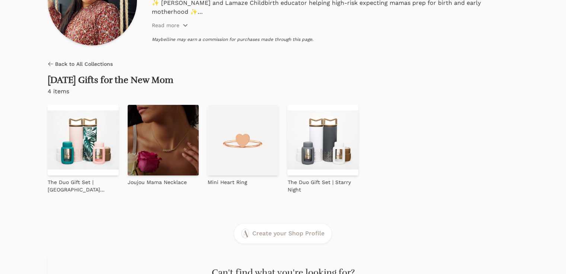
click at [146, 148] on img at bounding box center [163, 140] width 71 height 71
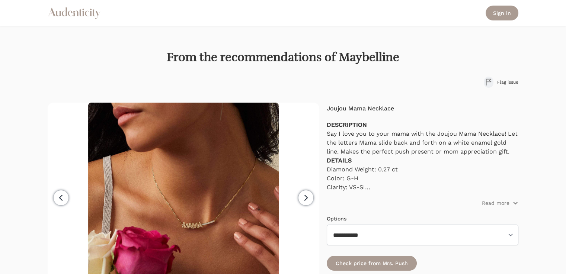
scroll to position [62, 0]
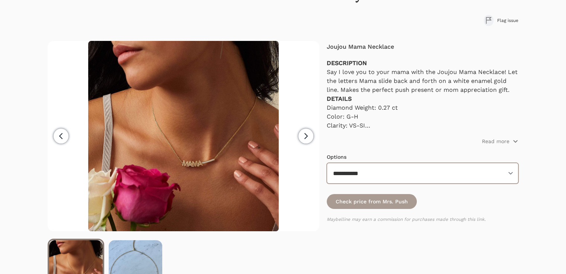
click at [378, 168] on select "**********" at bounding box center [423, 173] width 192 height 21
click at [310, 133] on icon "button" at bounding box center [306, 136] width 9 height 9
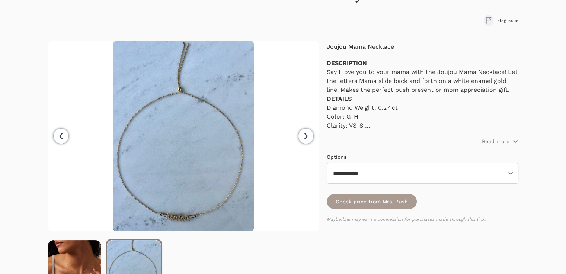
click at [310, 133] on icon "button" at bounding box center [306, 136] width 9 height 9
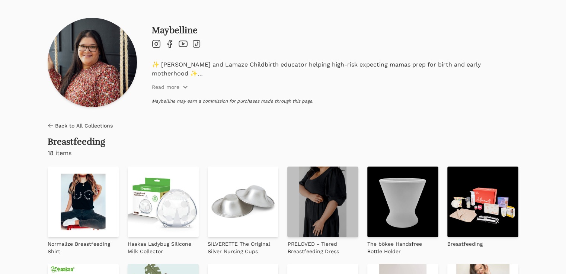
scroll to position [62, 0]
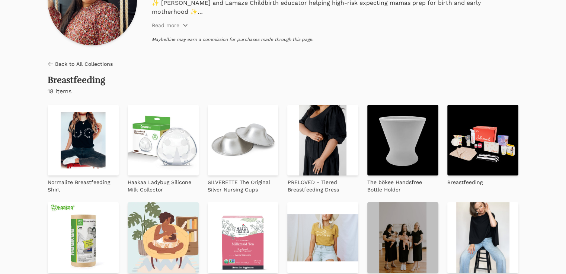
click at [367, 213] on img at bounding box center [402, 238] width 71 height 71
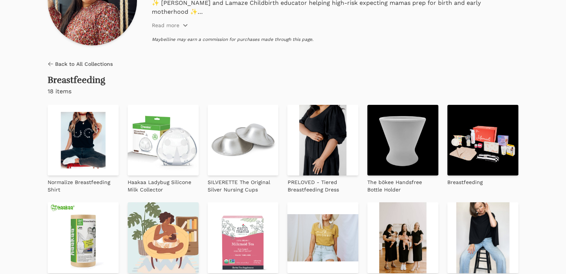
scroll to position [0, 0]
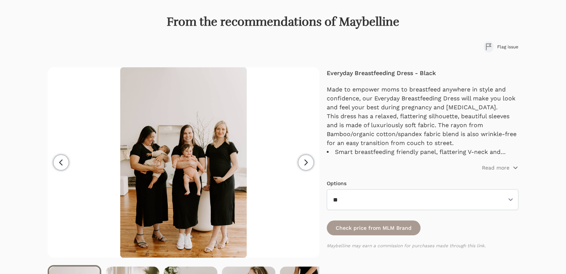
drag, startPoint x: 238, startPoint y: 46, endPoint x: 240, endPoint y: 82, distance: 36.2
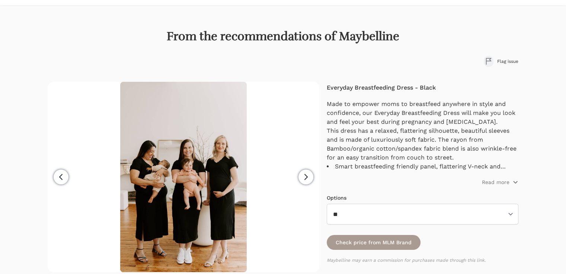
scroll to position [26, 0]
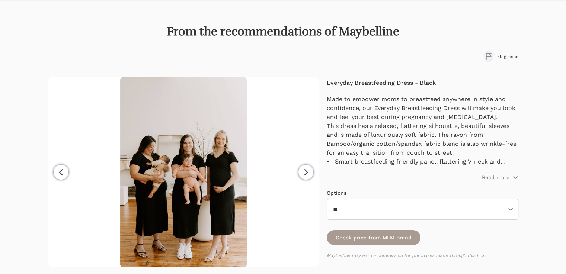
drag, startPoint x: 411, startPoint y: 49, endPoint x: 386, endPoint y: 83, distance: 41.9
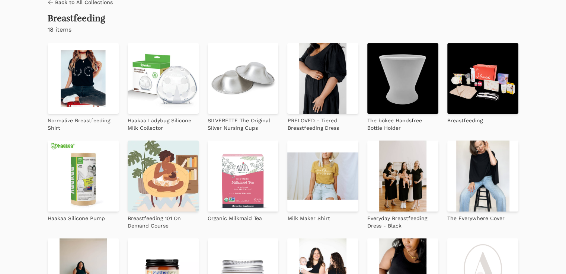
scroll to position [124, 0]
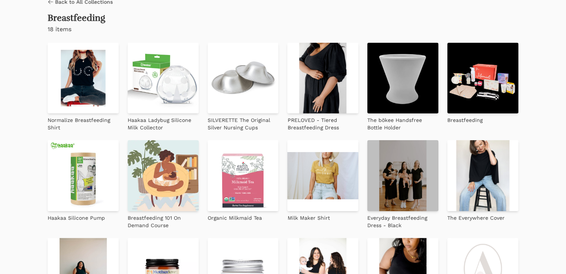
click at [367, 159] on img at bounding box center [402, 175] width 71 height 71
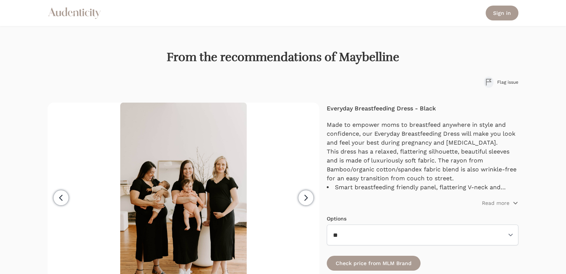
scroll to position [62, 0]
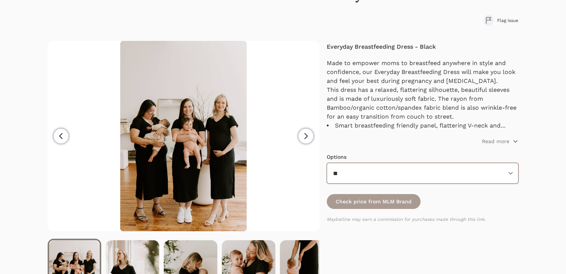
click at [428, 170] on select "** * * *" at bounding box center [423, 173] width 192 height 21
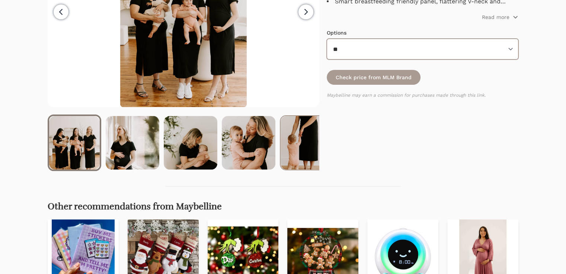
scroll to position [248, 0]
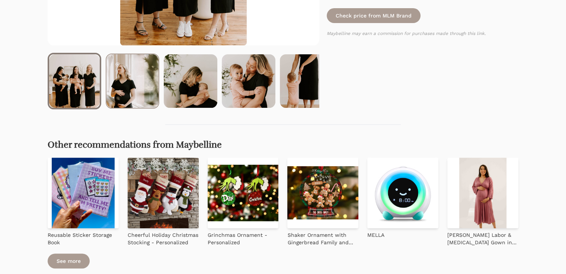
click at [124, 85] on img at bounding box center [132, 81] width 52 height 54
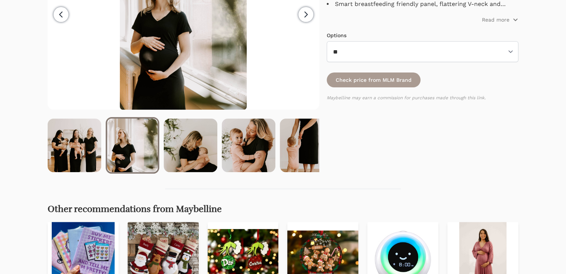
scroll to position [124, 0]
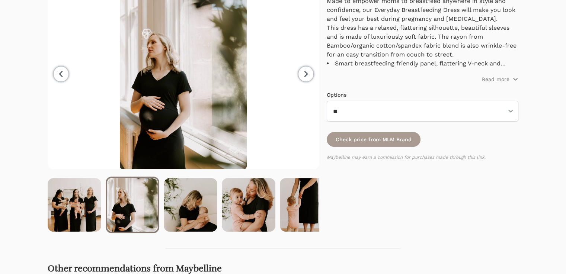
click at [311, 70] on span "Next" at bounding box center [306, 74] width 15 height 15
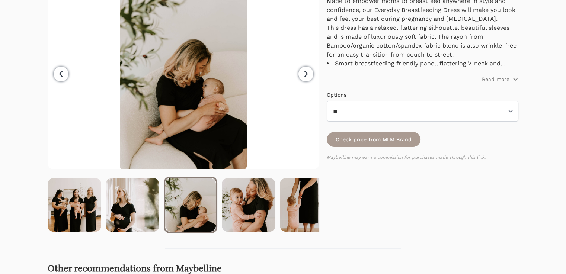
click at [308, 72] on icon "button" at bounding box center [306, 74] width 9 height 9
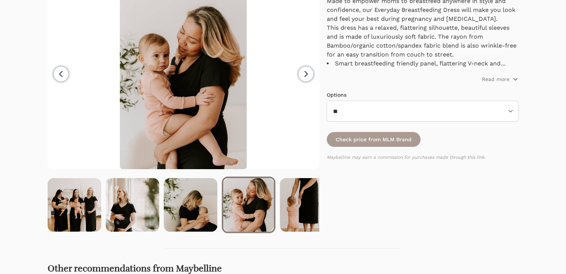
click at [308, 72] on icon "button" at bounding box center [306, 74] width 9 height 9
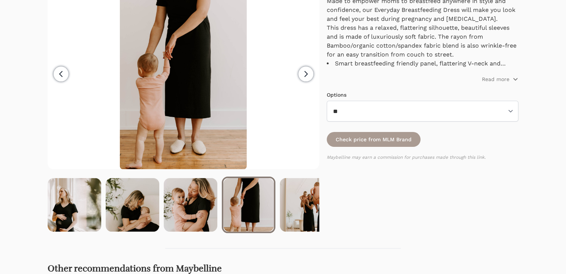
click at [308, 72] on icon "button" at bounding box center [306, 74] width 9 height 9
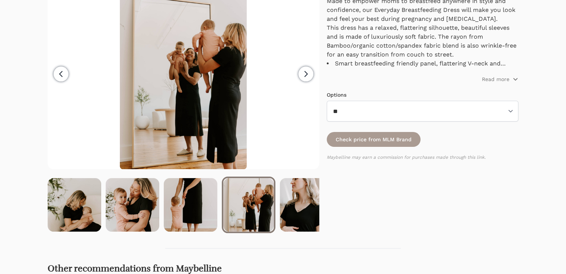
click at [308, 72] on icon "button" at bounding box center [306, 74] width 9 height 9
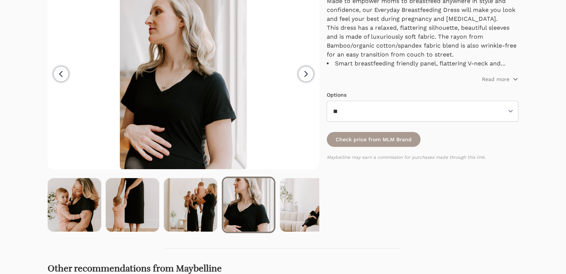
click at [308, 72] on icon "button" at bounding box center [306, 74] width 9 height 9
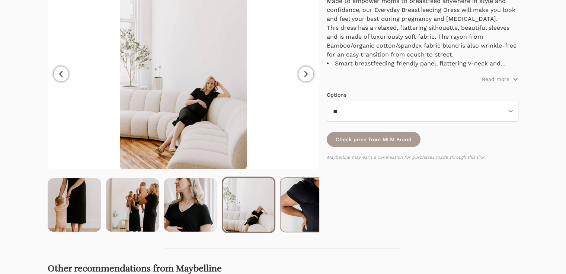
scroll to position [62, 0]
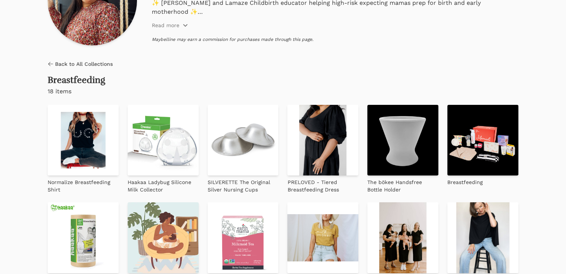
scroll to position [124, 0]
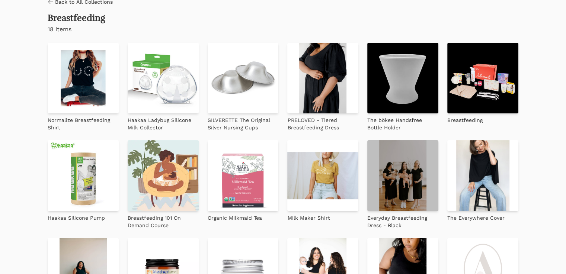
click at [367, 153] on img at bounding box center [402, 175] width 71 height 71
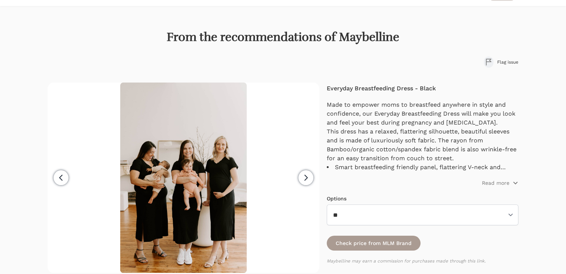
drag, startPoint x: 183, startPoint y: 86, endPoint x: 184, endPoint y: 108, distance: 21.6
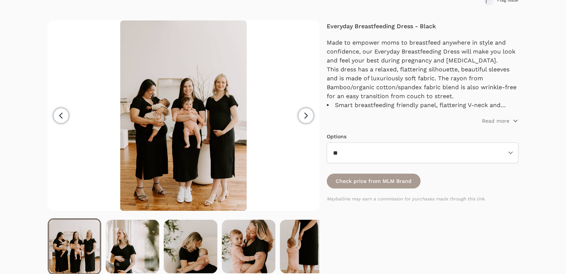
click at [301, 118] on span "Next" at bounding box center [306, 115] width 15 height 15
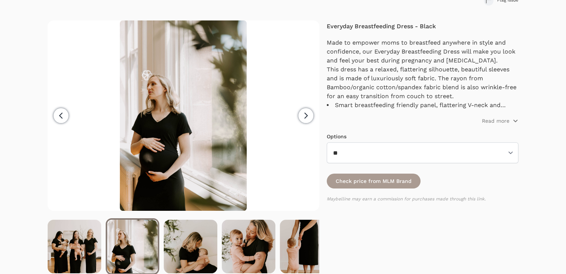
click at [301, 118] on span "Next" at bounding box center [306, 115] width 15 height 15
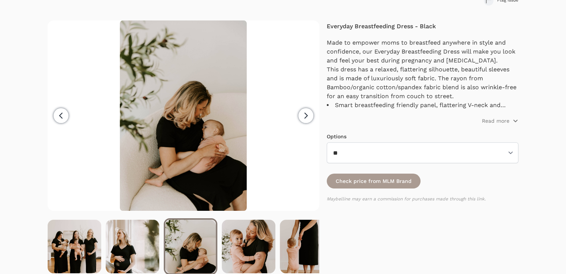
click at [301, 118] on span "Next" at bounding box center [306, 115] width 15 height 15
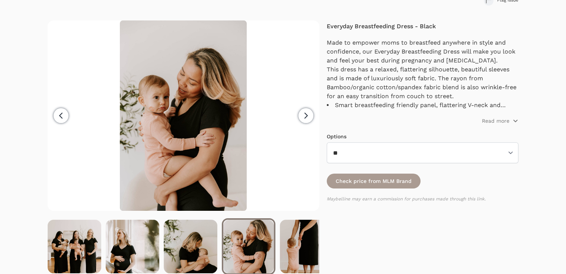
click at [301, 118] on span "Next" at bounding box center [306, 115] width 15 height 15
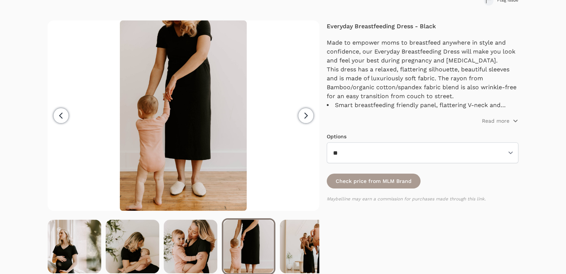
click at [301, 118] on span "Next" at bounding box center [306, 115] width 15 height 15
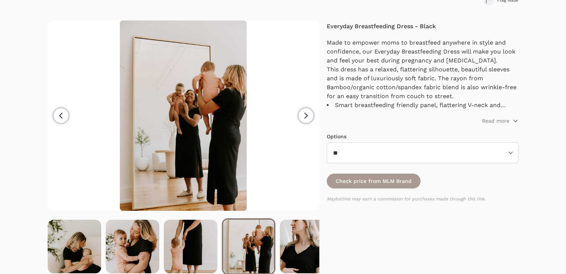
click at [301, 118] on span "Next" at bounding box center [306, 115] width 15 height 15
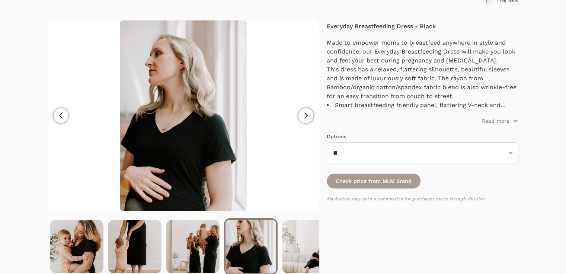
scroll to position [0, 174]
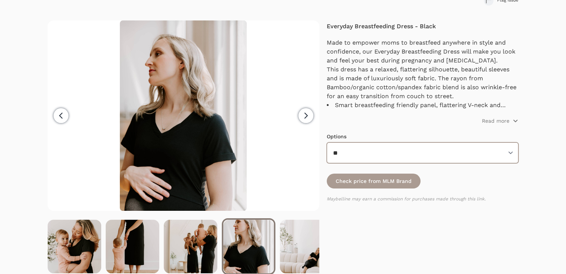
click at [366, 146] on select "** * * *" at bounding box center [423, 153] width 192 height 21
click at [497, 119] on p "Read more" at bounding box center [496, 120] width 28 height 7
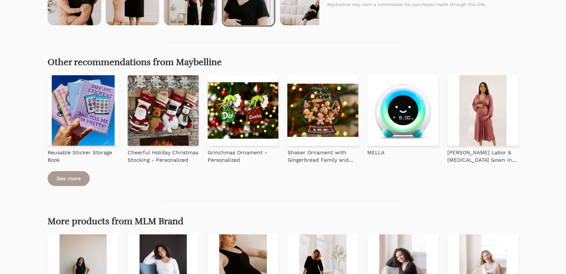
scroll to position [392, 0]
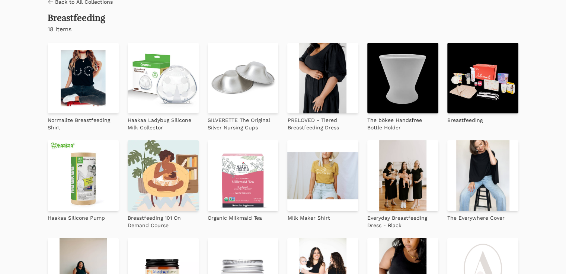
scroll to position [186, 0]
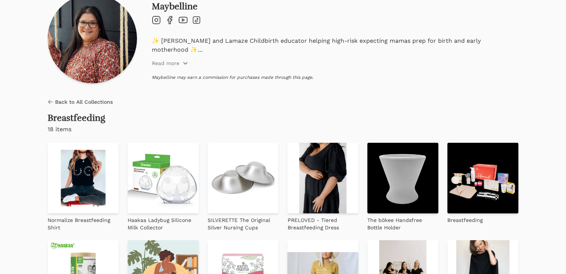
scroll to position [62, 0]
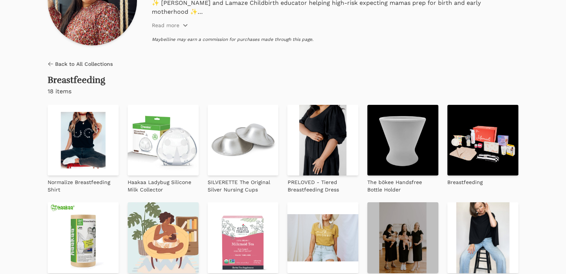
click at [367, 216] on img at bounding box center [402, 238] width 71 height 71
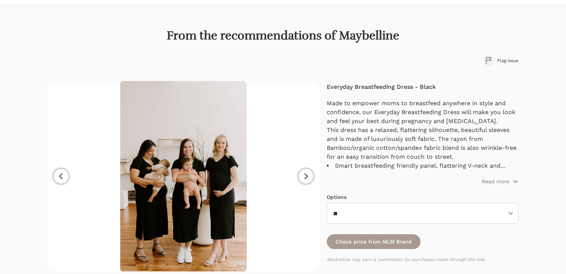
drag, startPoint x: 0, startPoint y: 0, endPoint x: 188, endPoint y: 240, distance: 304.5
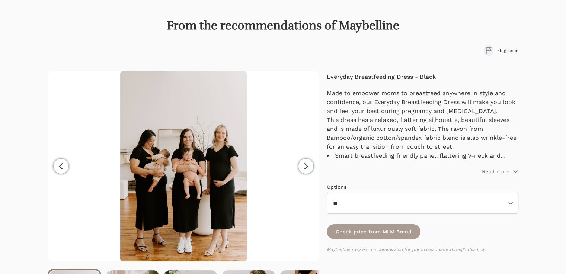
drag, startPoint x: 186, startPoint y: 211, endPoint x: 172, endPoint y: 231, distance: 24.6
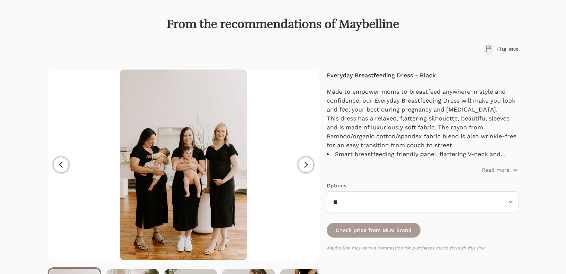
click at [305, 162] on icon "button" at bounding box center [306, 164] width 9 height 9
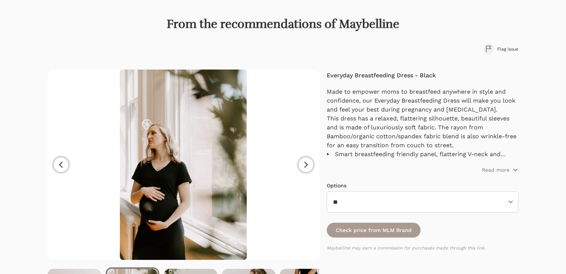
click at [305, 162] on icon "button" at bounding box center [306, 164] width 9 height 9
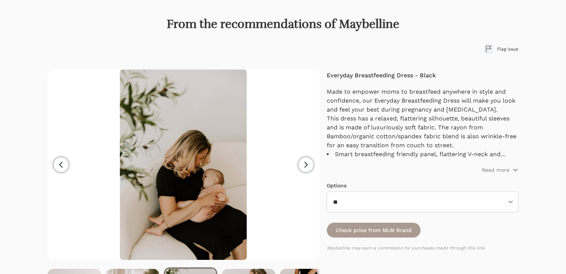
click at [305, 162] on icon "button" at bounding box center [306, 164] width 9 height 9
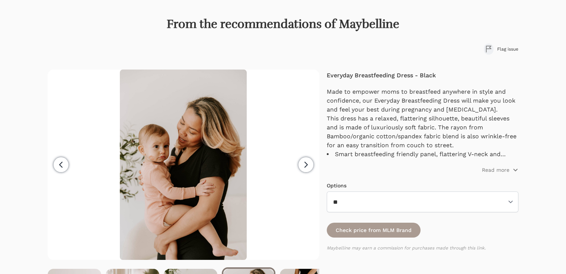
click at [305, 162] on icon "button" at bounding box center [306, 164] width 3 height 5
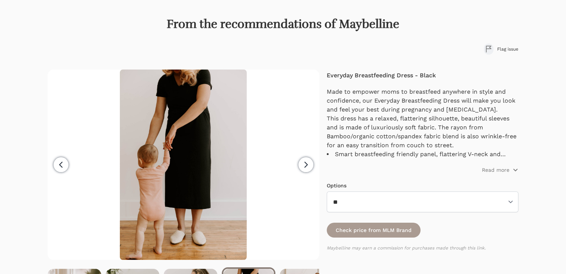
click at [305, 162] on icon "button" at bounding box center [306, 164] width 3 height 5
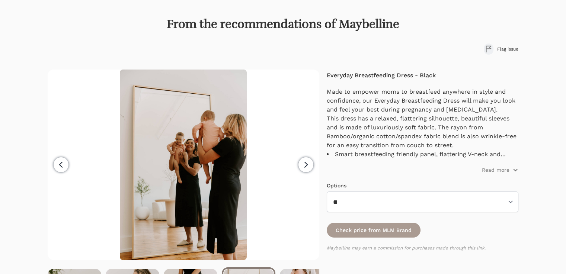
click at [305, 162] on icon "button" at bounding box center [306, 164] width 3 height 5
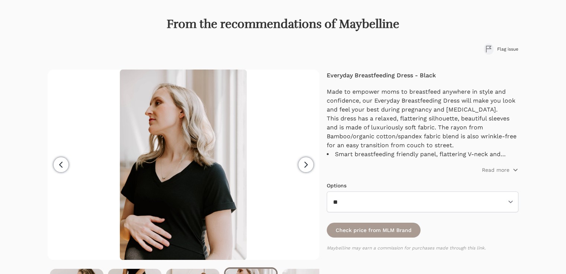
scroll to position [0, 174]
click at [392, 193] on select "** * * *" at bounding box center [423, 202] width 192 height 21
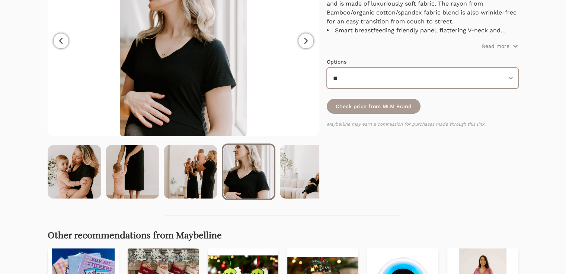
scroll to position [95, 0]
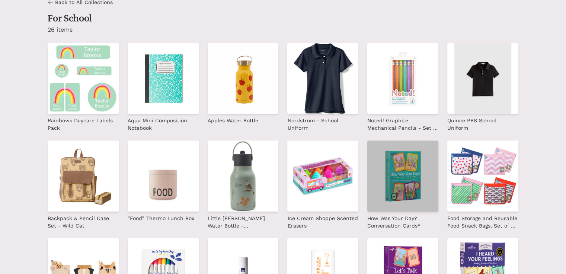
scroll to position [124, 0]
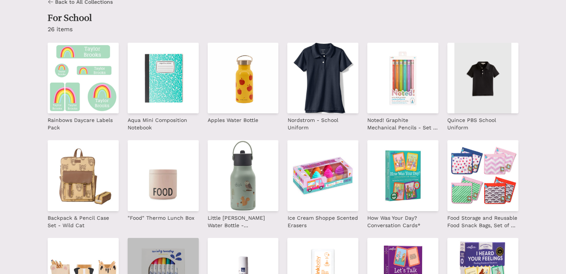
click at [199, 238] on img at bounding box center [163, 273] width 71 height 71
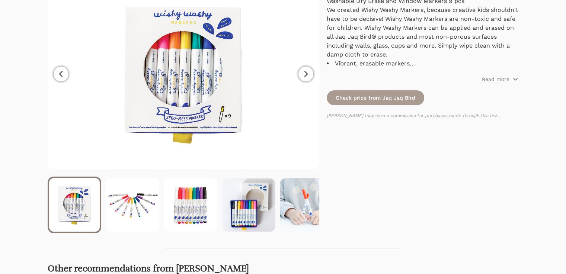
scroll to position [62, 0]
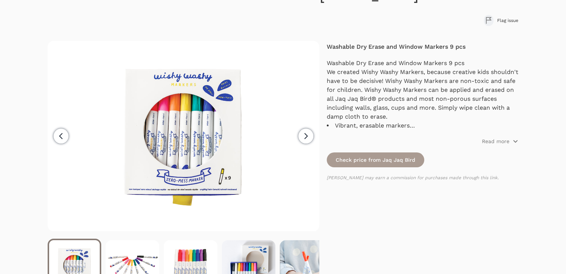
click at [299, 135] on span "Next" at bounding box center [306, 136] width 15 height 15
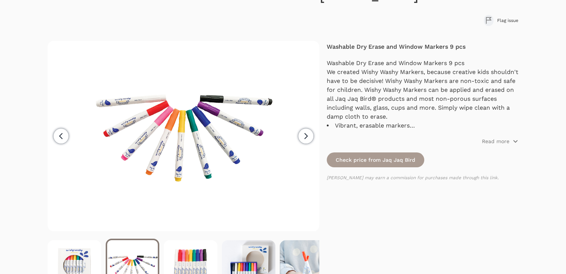
click at [299, 135] on span "Next" at bounding box center [306, 136] width 15 height 15
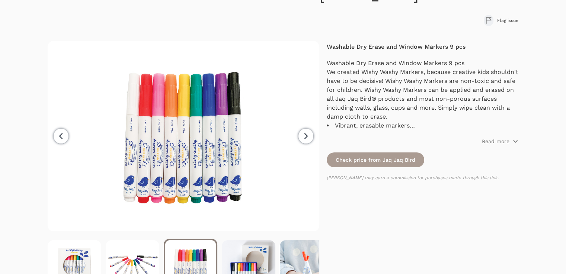
click at [299, 135] on span "Next" at bounding box center [306, 136] width 15 height 15
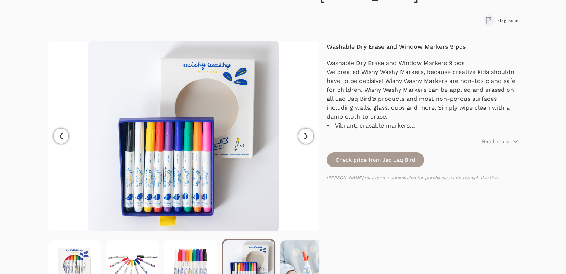
click at [299, 135] on span "Next" at bounding box center [306, 136] width 15 height 15
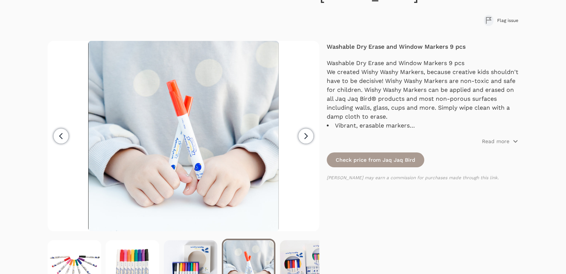
click at [299, 135] on span "Next" at bounding box center [306, 136] width 15 height 15
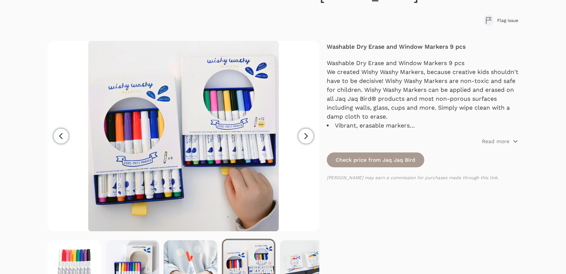
click at [299, 135] on span "Next" at bounding box center [306, 136] width 15 height 15
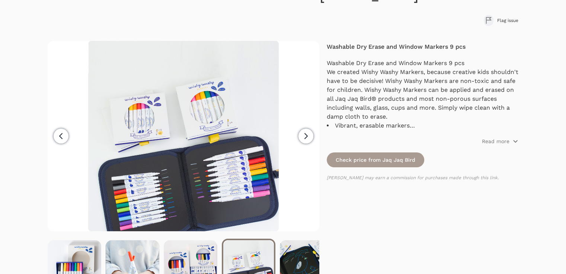
click at [299, 135] on span "Next" at bounding box center [306, 136] width 15 height 15
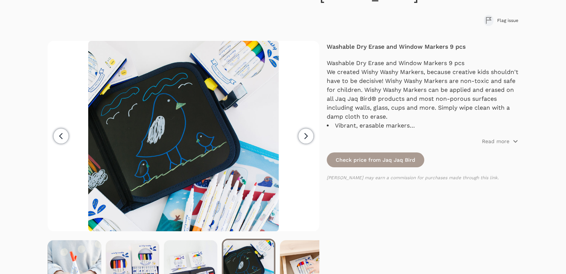
click at [299, 135] on span "Next" at bounding box center [306, 136] width 15 height 15
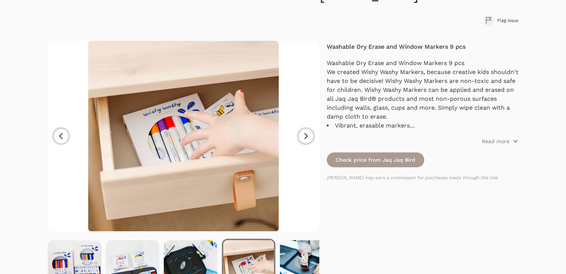
click at [299, 135] on span "Next" at bounding box center [306, 136] width 15 height 15
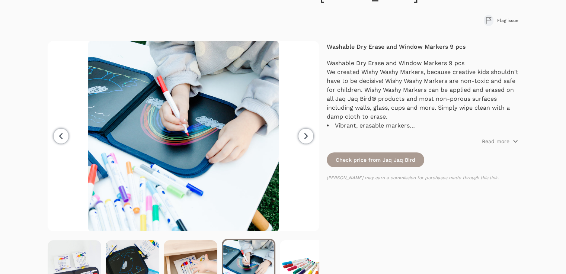
click at [299, 135] on span "Next" at bounding box center [306, 136] width 15 height 15
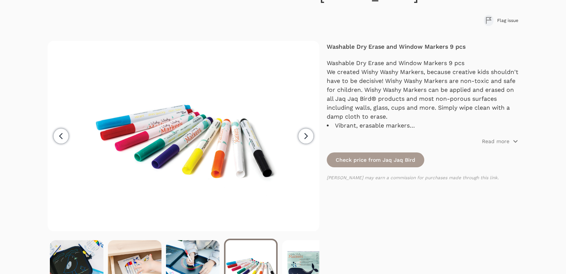
scroll to position [0, 407]
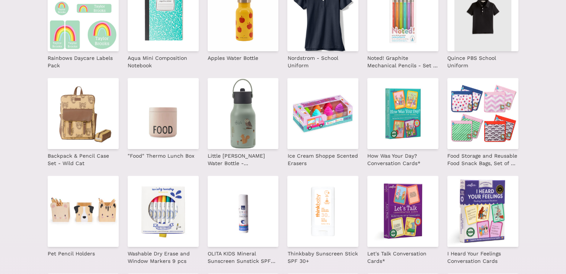
scroll to position [124, 0]
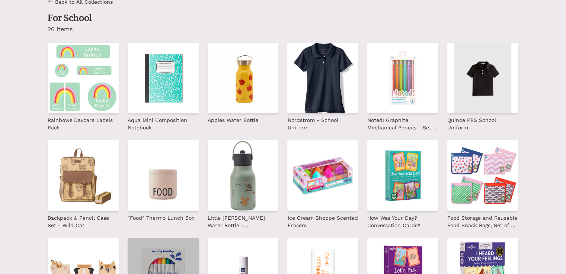
click at [199, 238] on img at bounding box center [163, 273] width 71 height 71
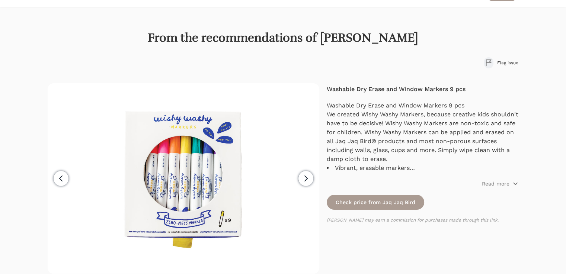
drag, startPoint x: 0, startPoint y: 0, endPoint x: 366, endPoint y: 168, distance: 403.2
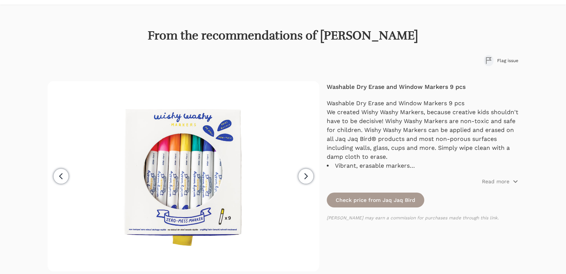
click at [501, 178] on p "Read more" at bounding box center [496, 181] width 28 height 7
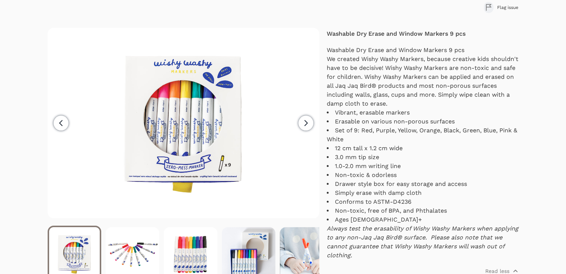
scroll to position [84, 0]
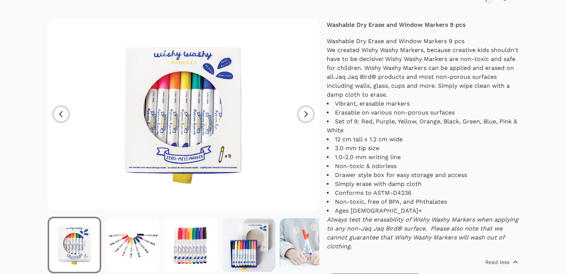
click at [504, 259] on p "Read less" at bounding box center [498, 262] width 24 height 7
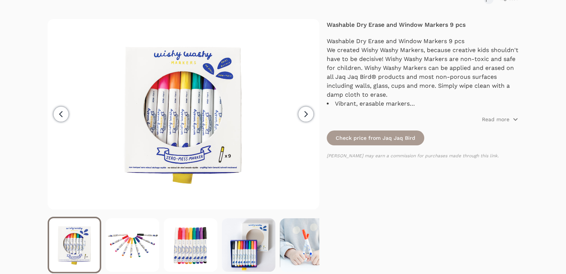
scroll to position [22, 0]
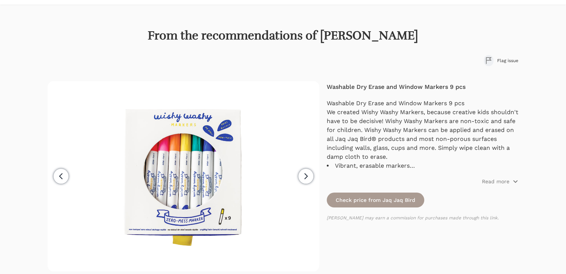
click at [312, 177] on span "Next" at bounding box center [306, 176] width 15 height 15
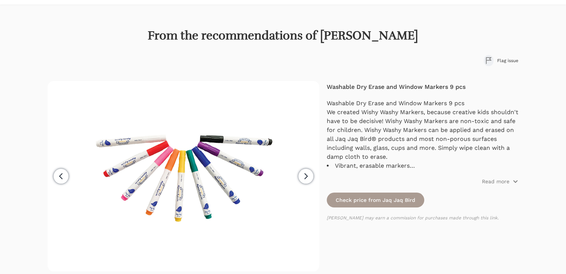
click at [310, 176] on span "Next" at bounding box center [306, 176] width 15 height 15
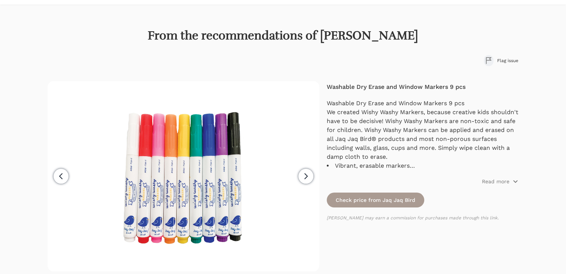
click at [310, 175] on span "Next" at bounding box center [306, 176] width 15 height 15
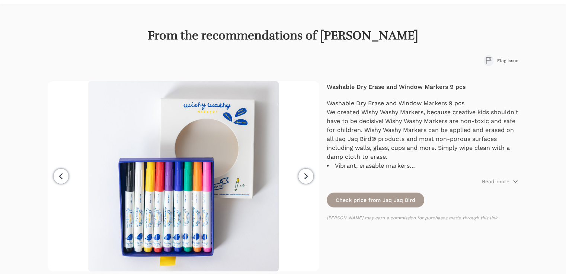
click at [310, 173] on span "Next" at bounding box center [306, 176] width 15 height 15
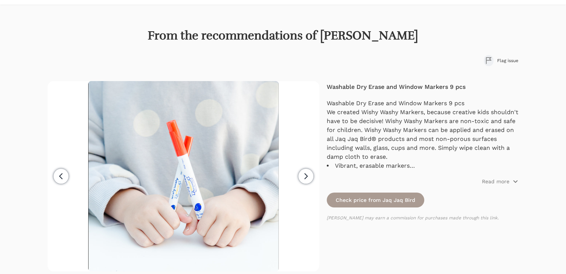
click at [310, 173] on span "Next" at bounding box center [306, 176] width 15 height 15
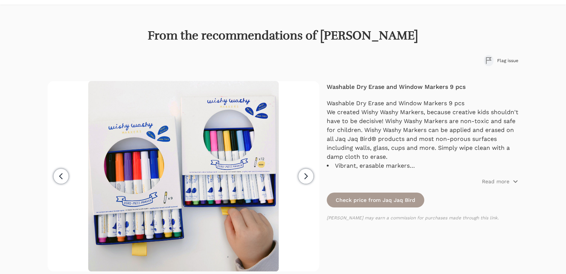
click at [310, 173] on span "Next" at bounding box center [306, 176] width 15 height 15
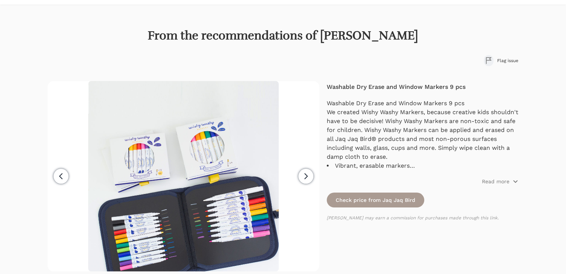
scroll to position [84, 0]
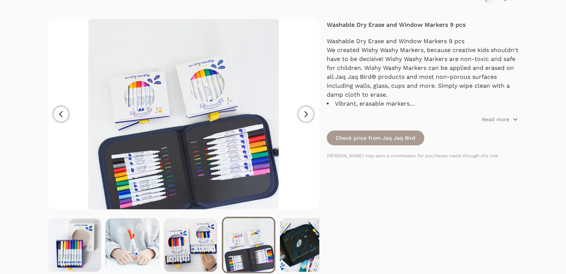
click at [302, 117] on icon "button" at bounding box center [306, 114] width 9 height 9
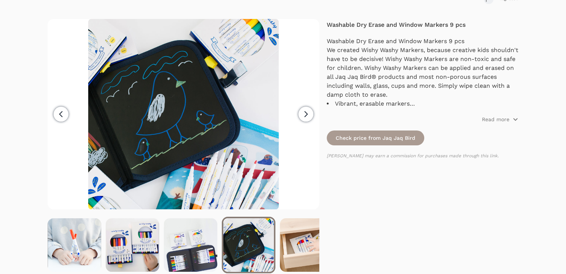
click at [302, 117] on icon "button" at bounding box center [306, 114] width 9 height 9
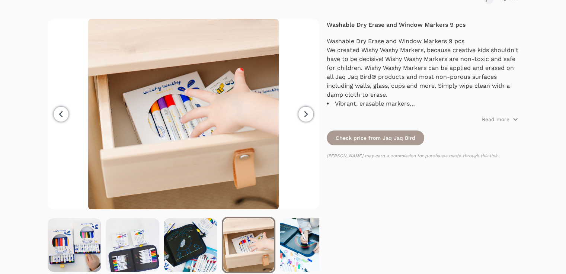
click at [302, 117] on icon "button" at bounding box center [306, 114] width 9 height 9
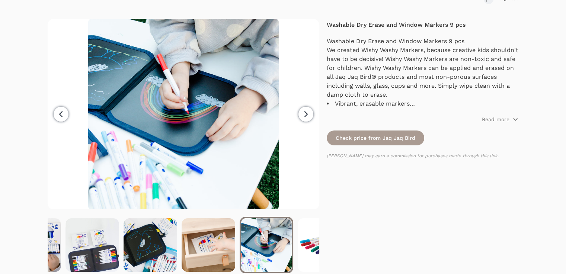
scroll to position [0, 348]
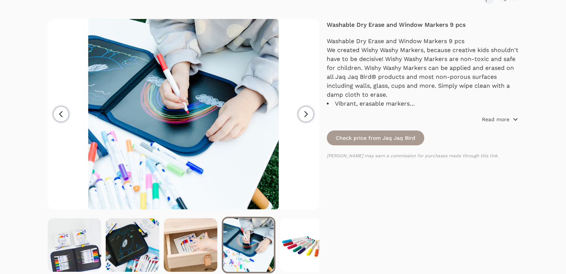
click at [504, 118] on p "Read more" at bounding box center [496, 119] width 28 height 7
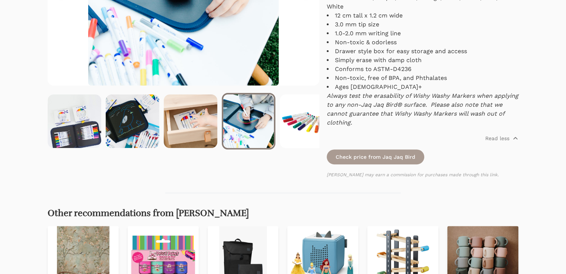
scroll to position [270, 0]
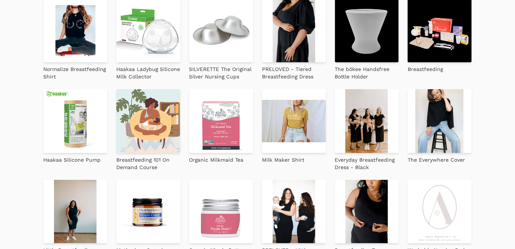
scroll to position [169, 0]
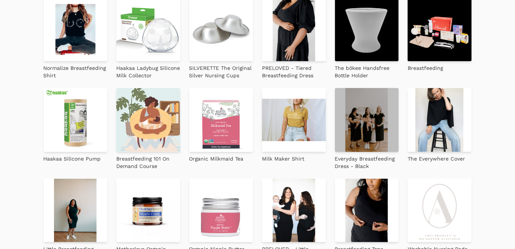
click at [365, 124] on img at bounding box center [367, 120] width 64 height 64
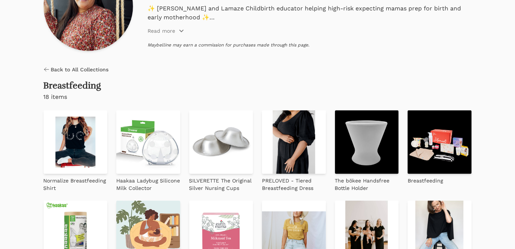
scroll to position [112, 0]
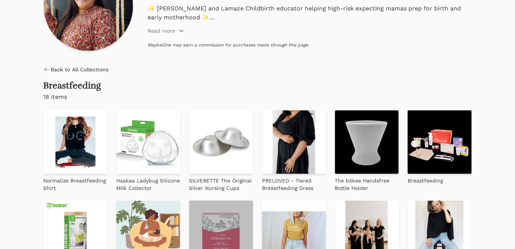
scroll to position [112, 0]
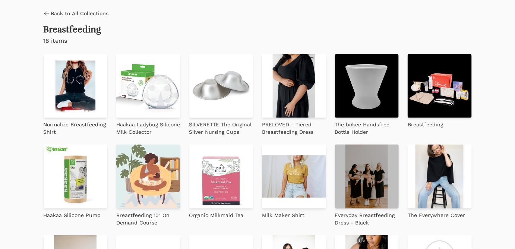
click at [373, 178] on img at bounding box center [367, 177] width 64 height 64
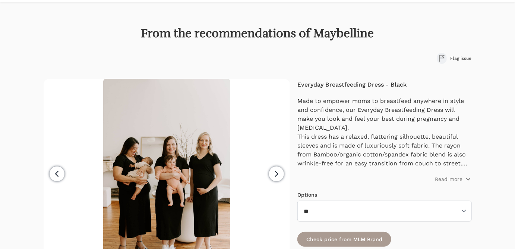
drag, startPoint x: 357, startPoint y: 132, endPoint x: 359, endPoint y: 162, distance: 30.3
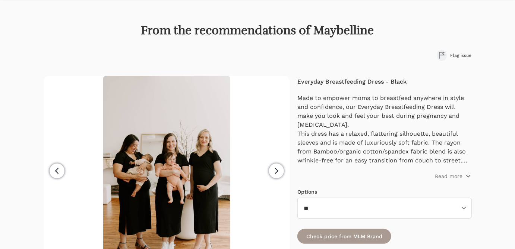
drag, startPoint x: 369, startPoint y: 153, endPoint x: 369, endPoint y: 171, distance: 17.9
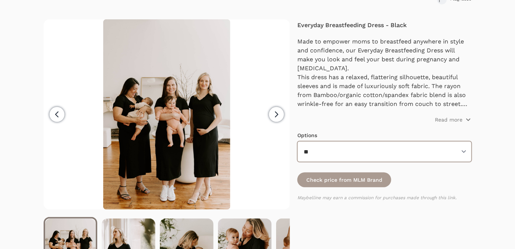
click at [333, 157] on select "** * * *" at bounding box center [384, 151] width 174 height 21
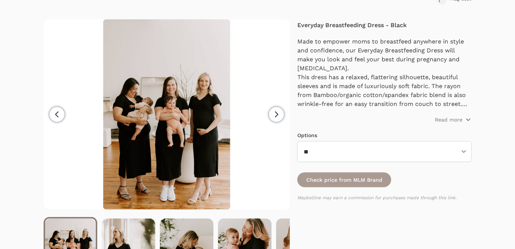
click at [280, 122] on button "Next" at bounding box center [276, 114] width 27 height 191
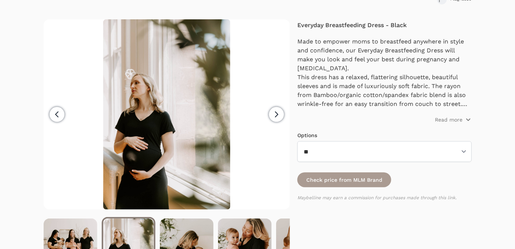
click at [279, 115] on icon "button" at bounding box center [276, 114] width 9 height 9
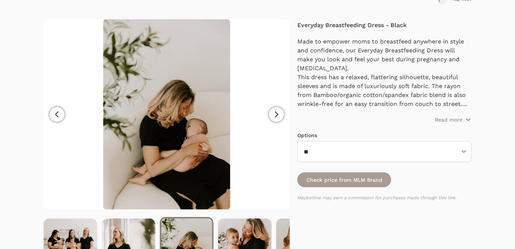
click at [279, 115] on icon "button" at bounding box center [276, 114] width 9 height 9
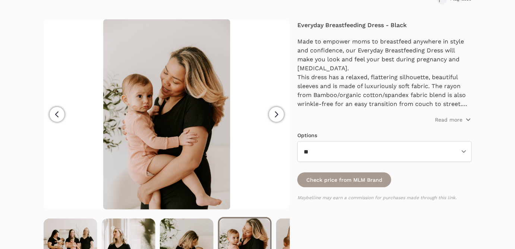
click at [279, 115] on icon "button" at bounding box center [276, 114] width 9 height 9
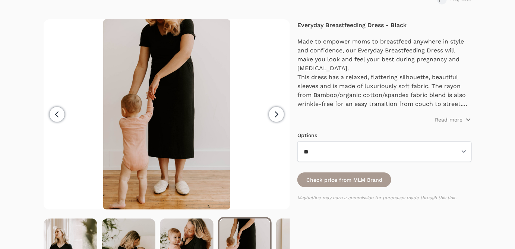
click at [279, 115] on icon "button" at bounding box center [276, 114] width 9 height 9
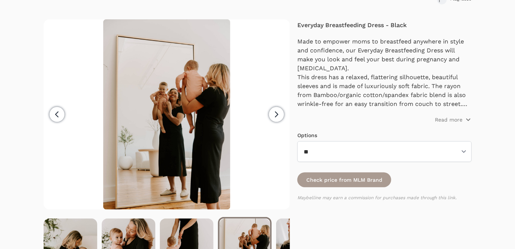
click at [279, 115] on icon "button" at bounding box center [276, 114] width 9 height 9
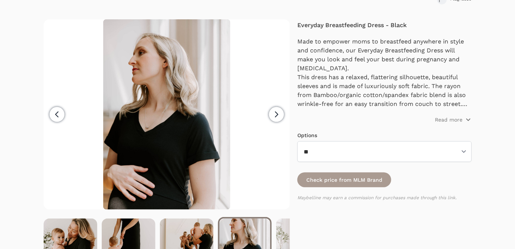
click at [279, 115] on icon "button" at bounding box center [276, 114] width 9 height 9
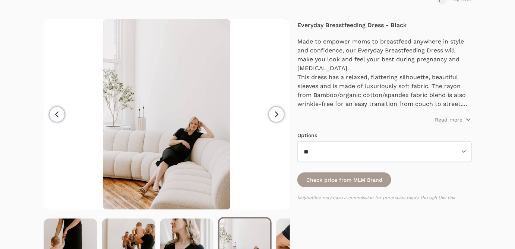
click at [279, 115] on icon "button" at bounding box center [276, 114] width 9 height 9
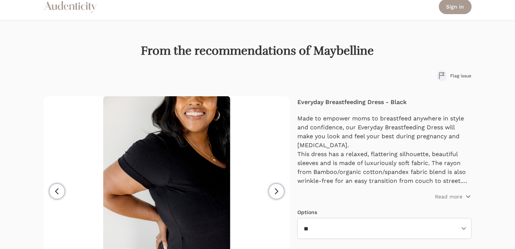
scroll to position [0, 0]
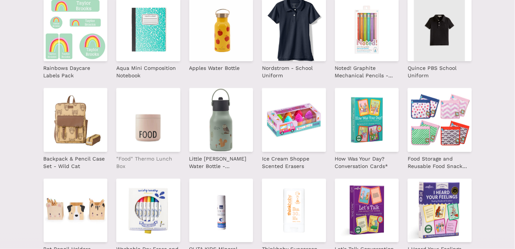
scroll to position [226, 0]
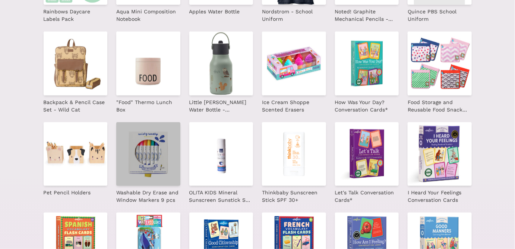
click at [148, 157] on img at bounding box center [148, 154] width 64 height 64
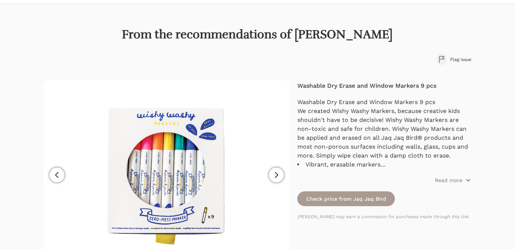
scroll to position [25, 0]
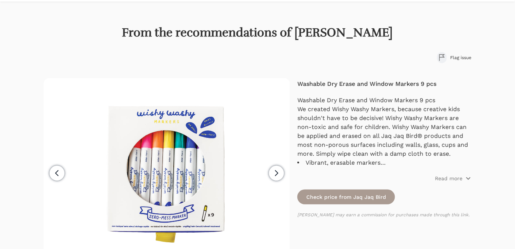
drag, startPoint x: 148, startPoint y: 158, endPoint x: 147, endPoint y: 180, distance: 22.4
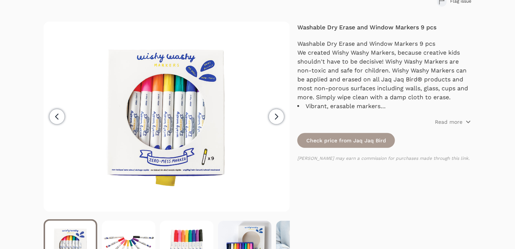
click at [279, 115] on icon "button" at bounding box center [276, 116] width 9 height 9
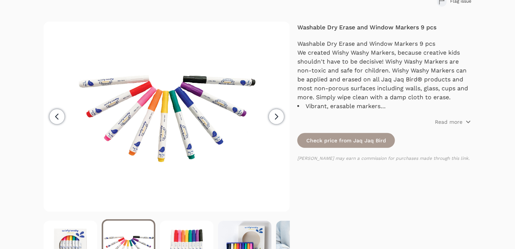
click at [276, 115] on icon "button" at bounding box center [276, 116] width 9 height 9
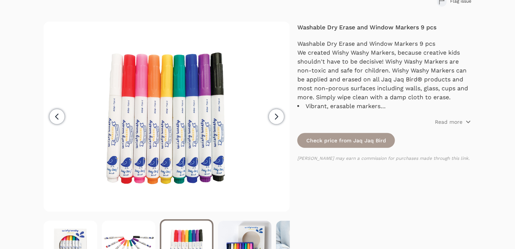
click at [276, 115] on icon "button" at bounding box center [276, 116] width 9 height 9
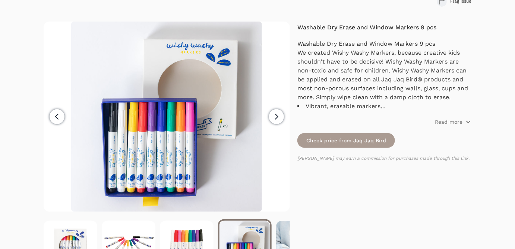
click at [276, 116] on icon "button" at bounding box center [276, 116] width 9 height 9
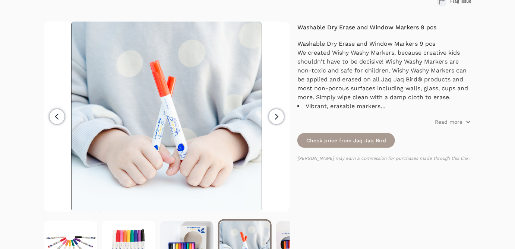
click at [276, 116] on icon "button" at bounding box center [276, 116] width 9 height 9
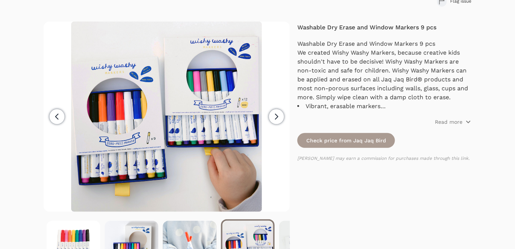
scroll to position [0, 116]
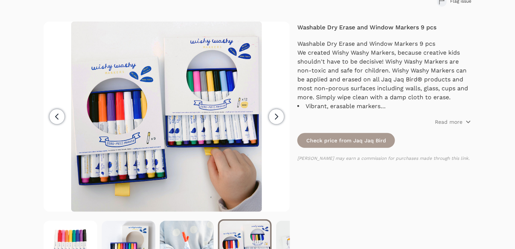
click at [274, 118] on icon "button" at bounding box center [276, 116] width 9 height 9
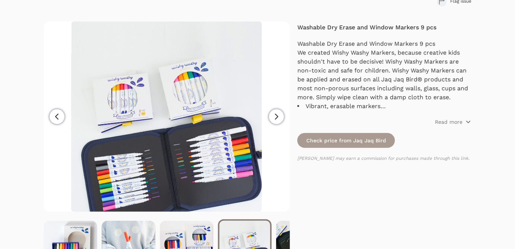
click at [274, 118] on icon "button" at bounding box center [276, 116] width 9 height 9
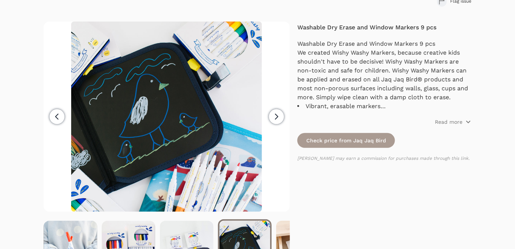
click at [274, 118] on icon "button" at bounding box center [276, 116] width 9 height 9
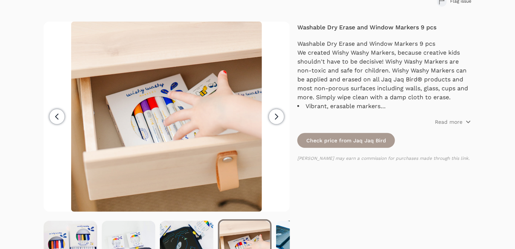
click at [274, 118] on icon "button" at bounding box center [276, 116] width 9 height 9
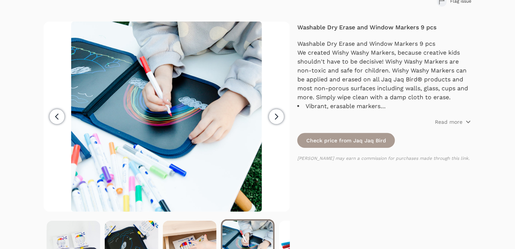
scroll to position [0, 348]
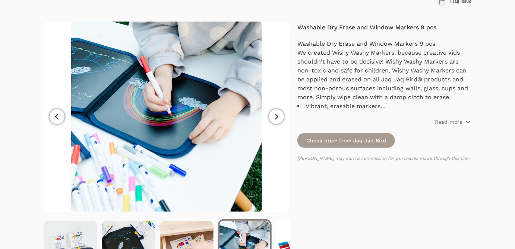
click at [455, 119] on p "Read more" at bounding box center [449, 121] width 28 height 7
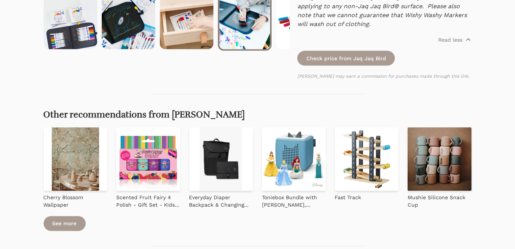
scroll to position [307, 0]
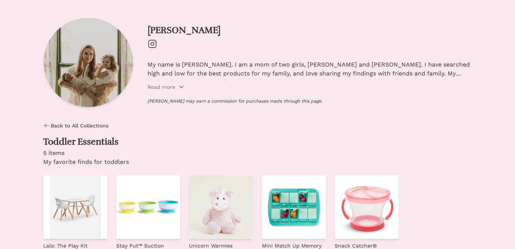
scroll to position [56, 0]
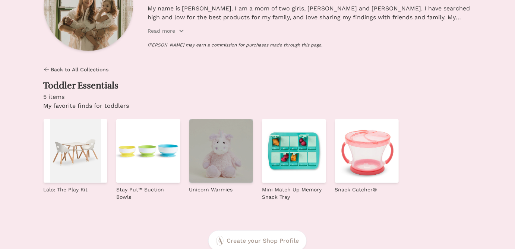
click at [212, 146] on img at bounding box center [221, 152] width 64 height 64
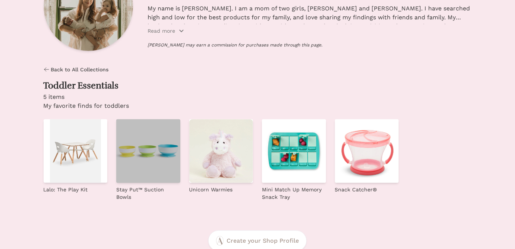
click at [161, 147] on img at bounding box center [148, 152] width 64 height 64
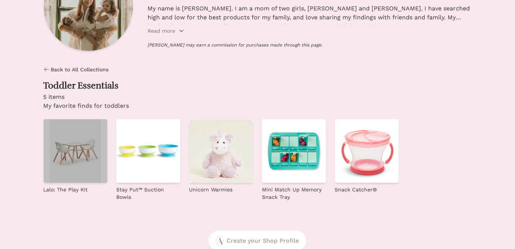
click at [83, 159] on img at bounding box center [76, 152] width 64 height 64
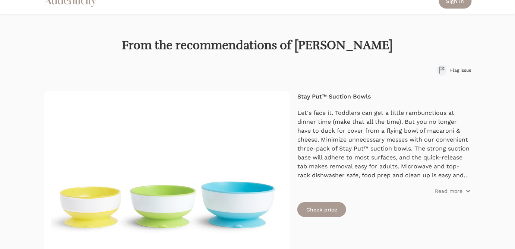
drag, startPoint x: 260, startPoint y: 67, endPoint x: 236, endPoint y: 109, distance: 48.5
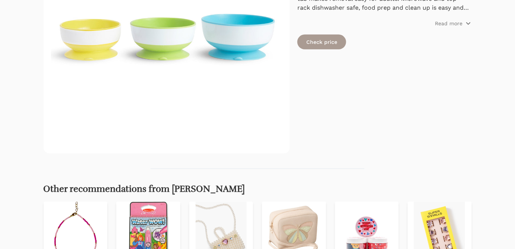
scroll to position [126, 0]
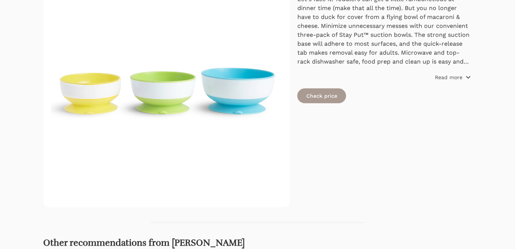
click at [464, 75] on span "Read more" at bounding box center [453, 77] width 36 height 7
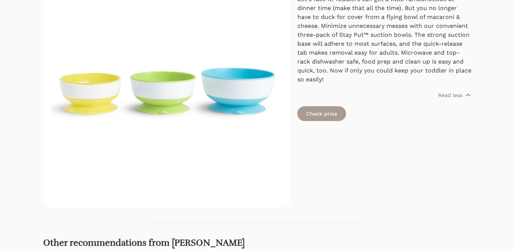
click at [467, 89] on div "Let's face it. Toddlers can get a little rambunctious at dinner time (make that…" at bounding box center [384, 47] width 174 height 104
click at [462, 93] on p "Read less" at bounding box center [450, 95] width 24 height 7
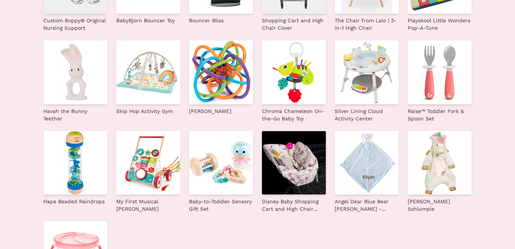
scroll to position [169, 0]
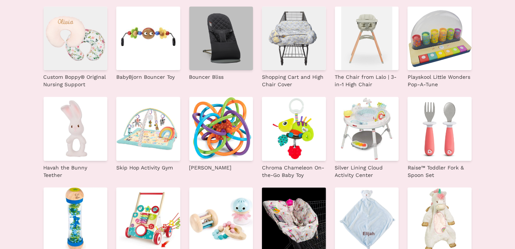
click at [194, 41] on img at bounding box center [221, 39] width 64 height 64
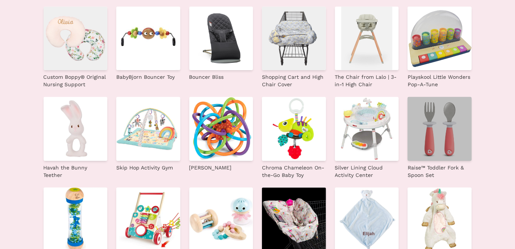
scroll to position [112, 0]
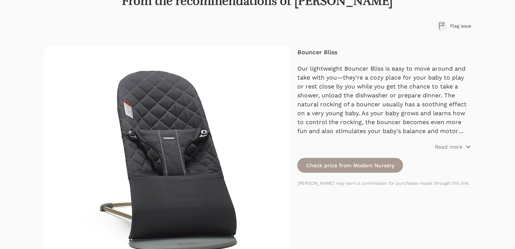
scroll to position [112, 0]
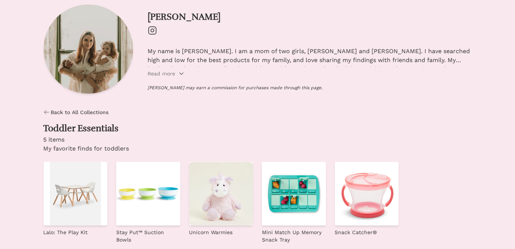
scroll to position [27, 0]
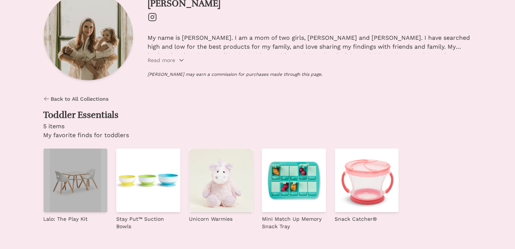
click at [83, 179] on img at bounding box center [76, 181] width 64 height 64
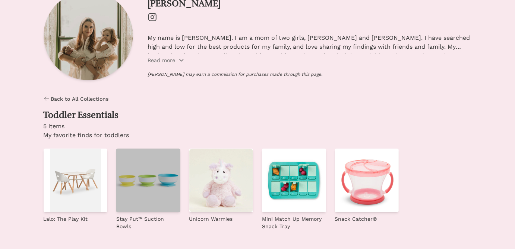
click at [171, 168] on img at bounding box center [148, 181] width 64 height 64
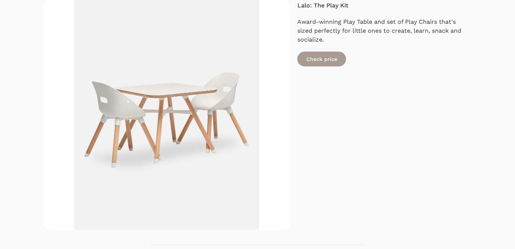
scroll to position [169, 0]
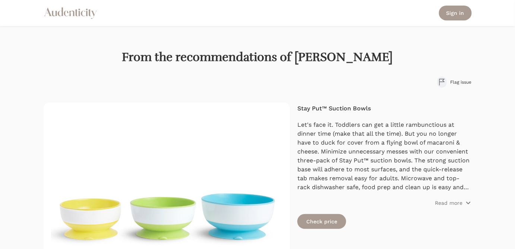
scroll to position [56, 0]
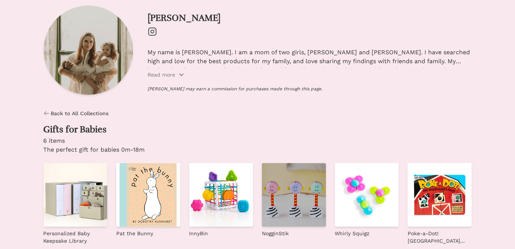
scroll to position [13, 0]
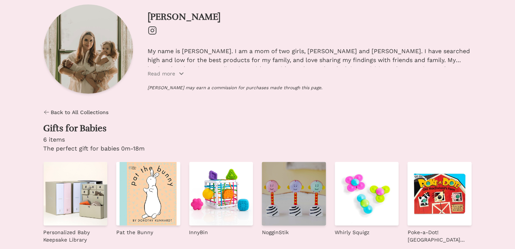
click at [286, 196] on img at bounding box center [294, 194] width 64 height 64
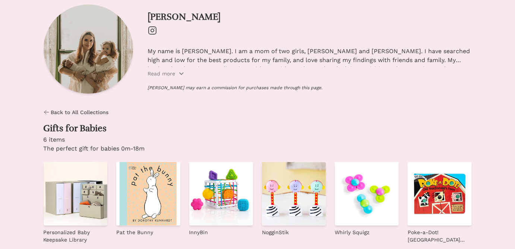
scroll to position [5, 0]
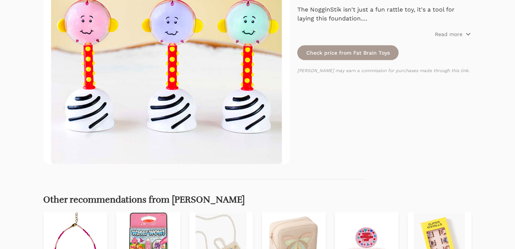
scroll to position [112, 0]
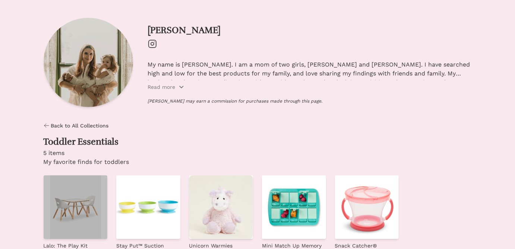
click at [87, 200] on img at bounding box center [76, 208] width 64 height 64
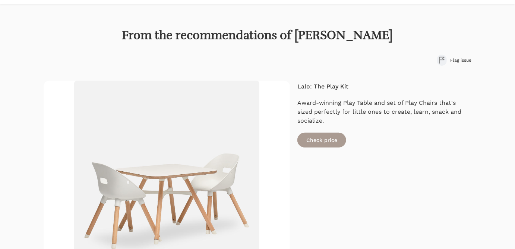
drag, startPoint x: 84, startPoint y: 187, endPoint x: 81, endPoint y: 217, distance: 30.3
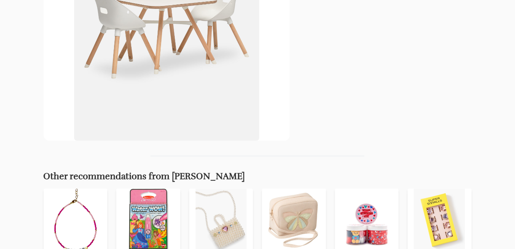
scroll to position [249, 0]
